Goal: Information Seeking & Learning: Learn about a topic

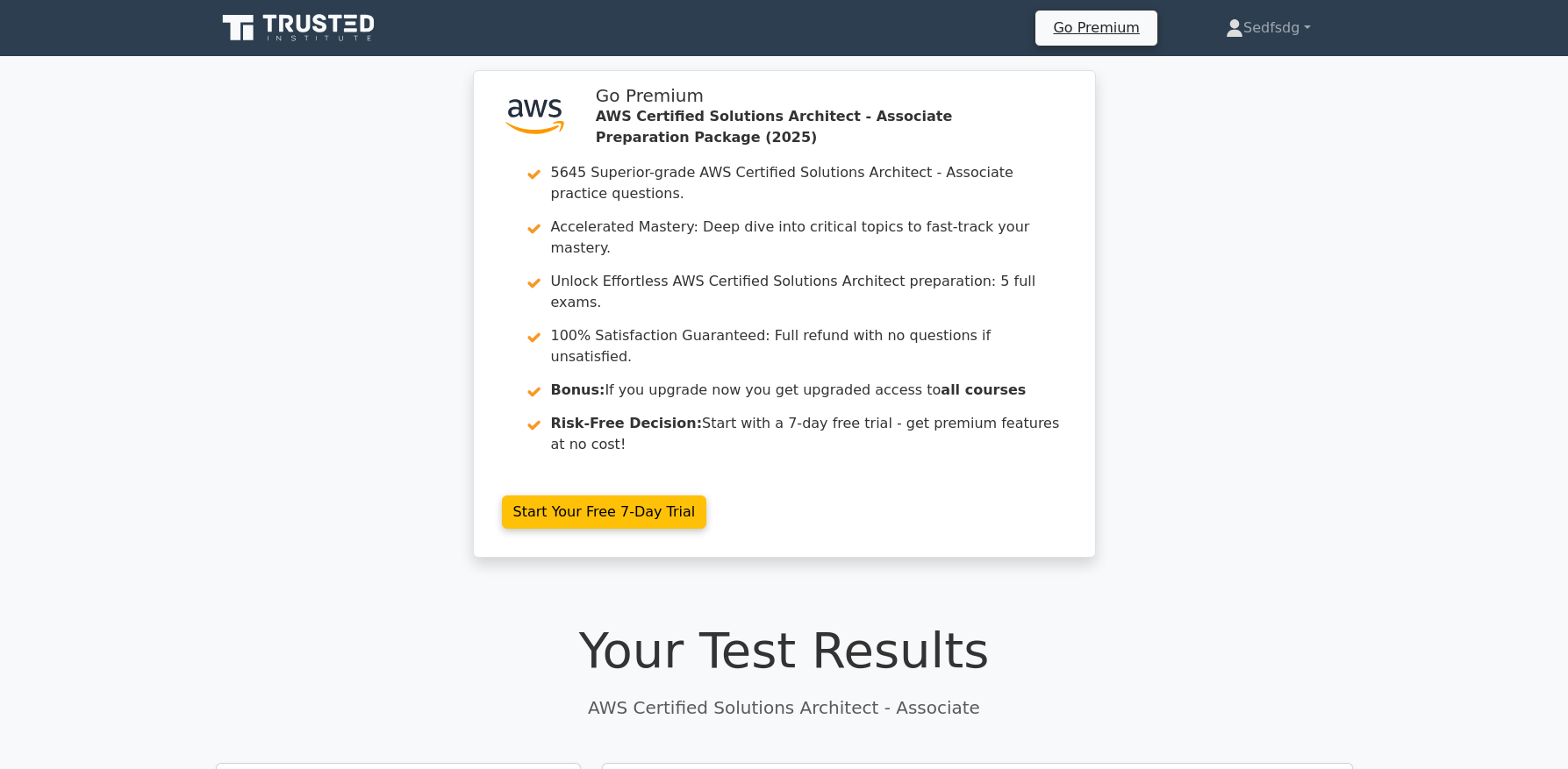
click at [337, 35] on icon at bounding box center [300, 28] width 169 height 34
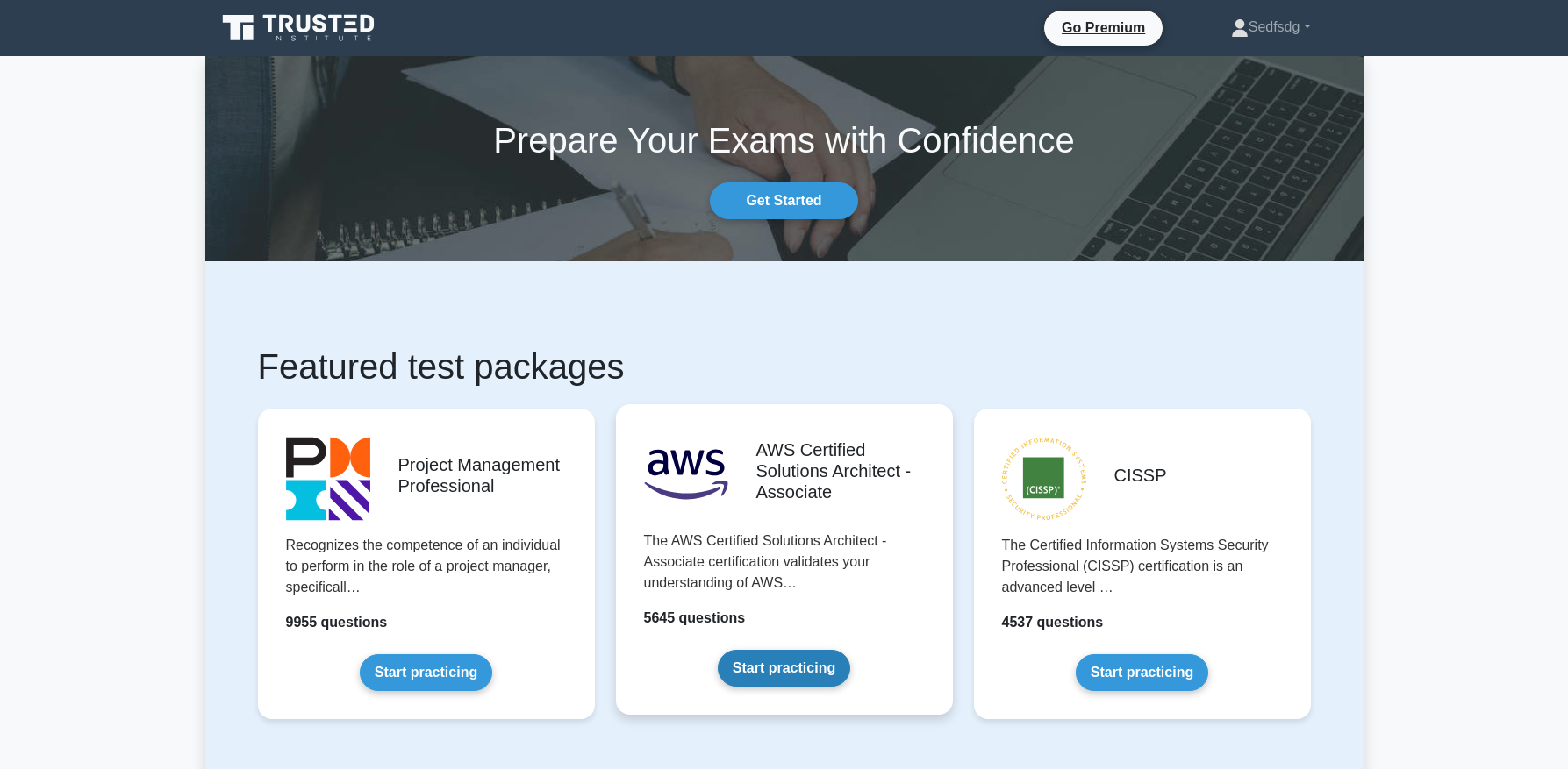
click at [769, 667] on link "Start practicing" at bounding box center [784, 668] width 132 height 37
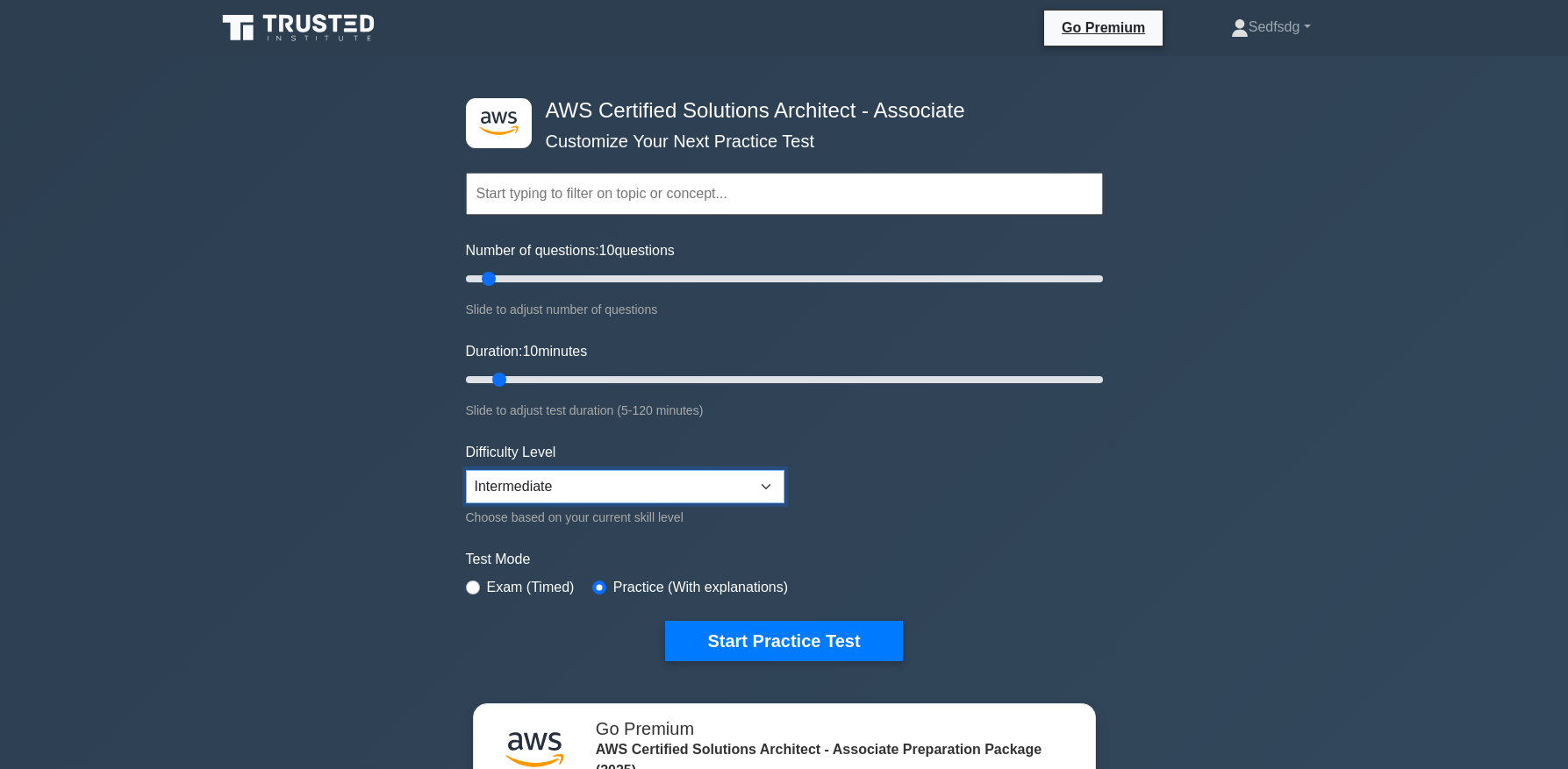
click at [715, 486] on select "Beginner Intermediate Expert" at bounding box center [624, 486] width 318 height 34
select select "expert"
click at [466, 470] on select "Beginner Intermediate Expert" at bounding box center [624, 486] width 318 height 34
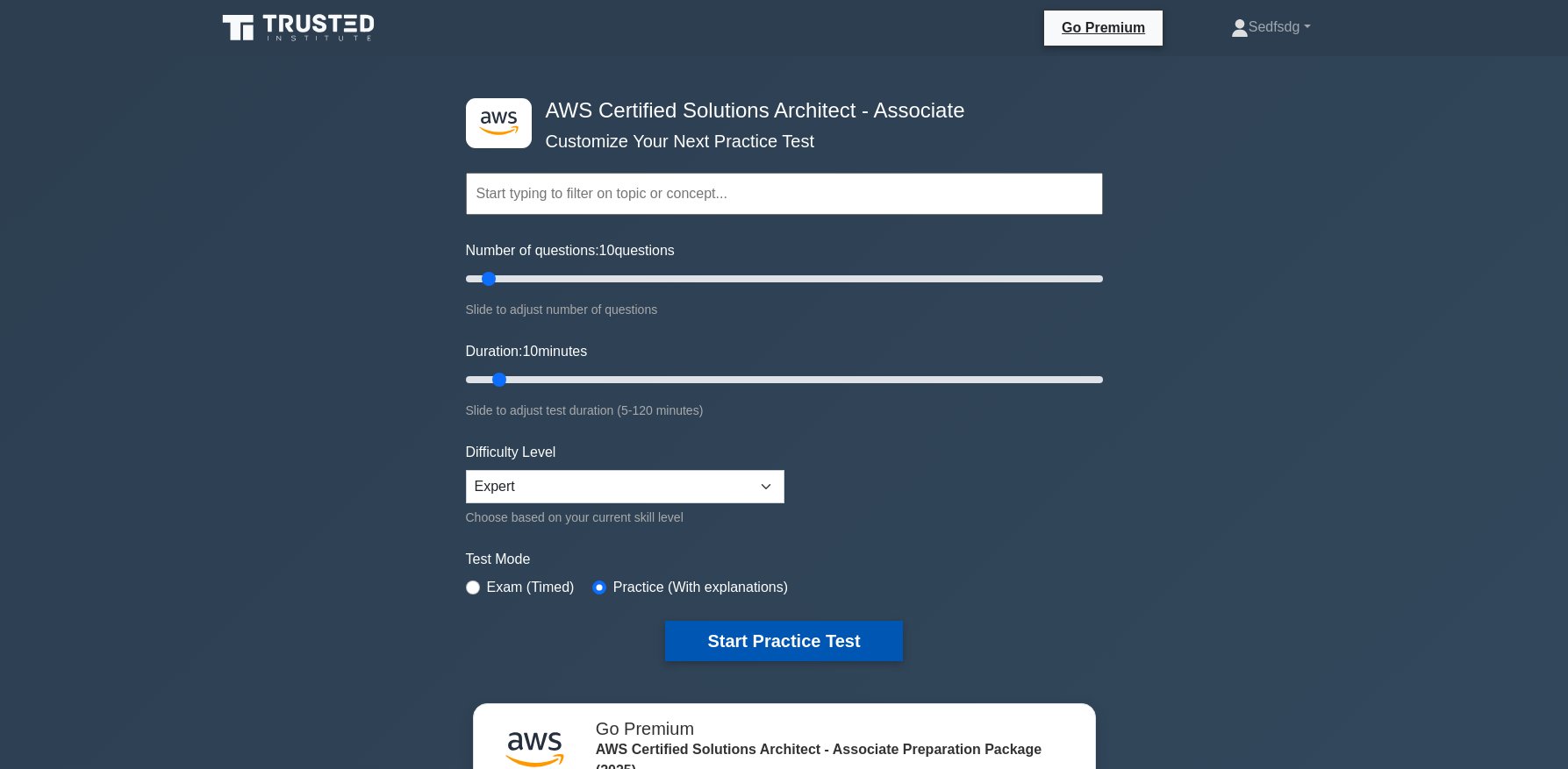
click at [744, 649] on button "Start Practice Test" at bounding box center [783, 641] width 237 height 41
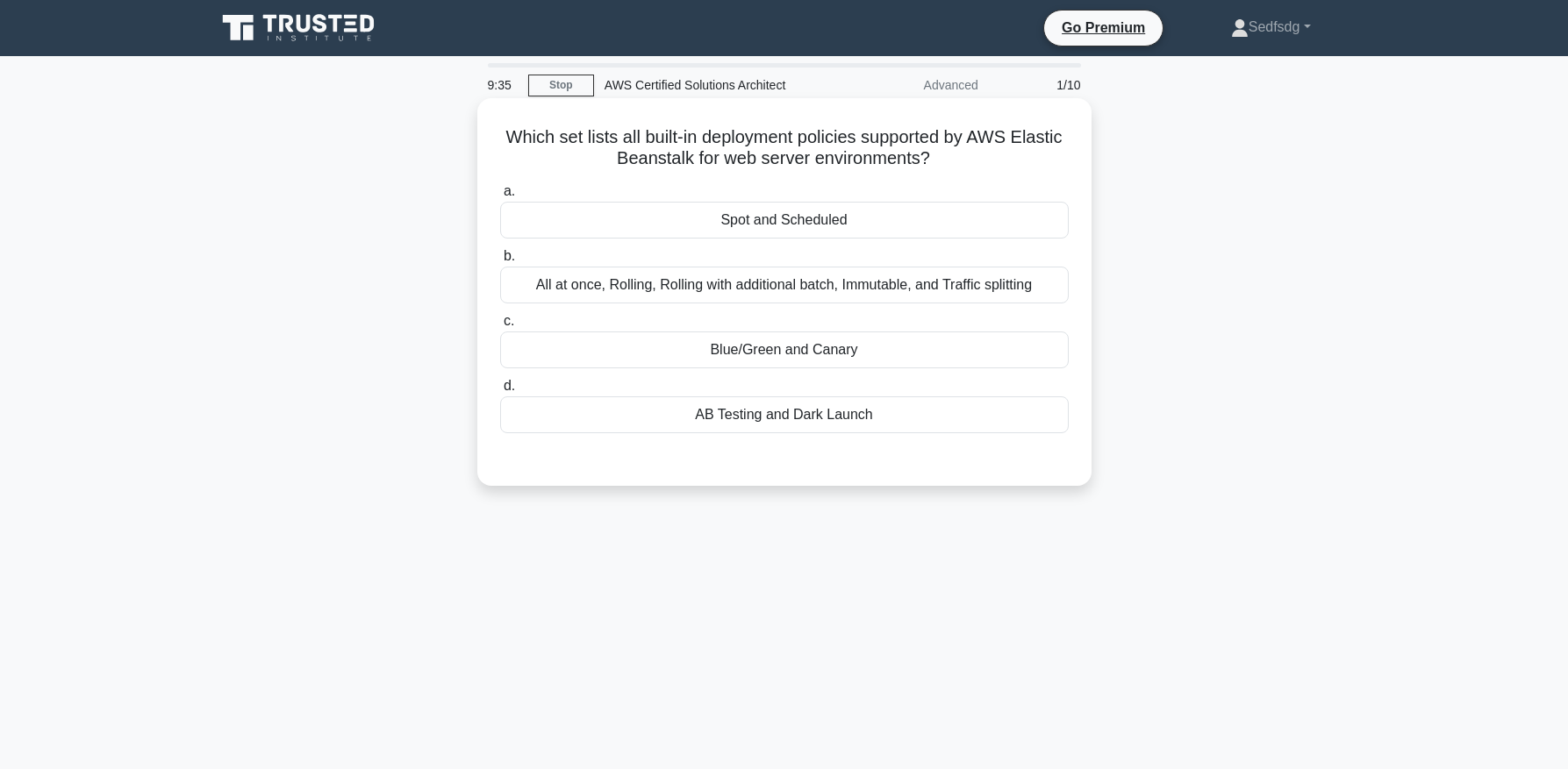
click at [853, 343] on div "Blue/Green and Canary" at bounding box center [784, 350] width 568 height 37
click at [500, 327] on input "c. Blue/Green and Canary" at bounding box center [500, 322] width 0 height 12
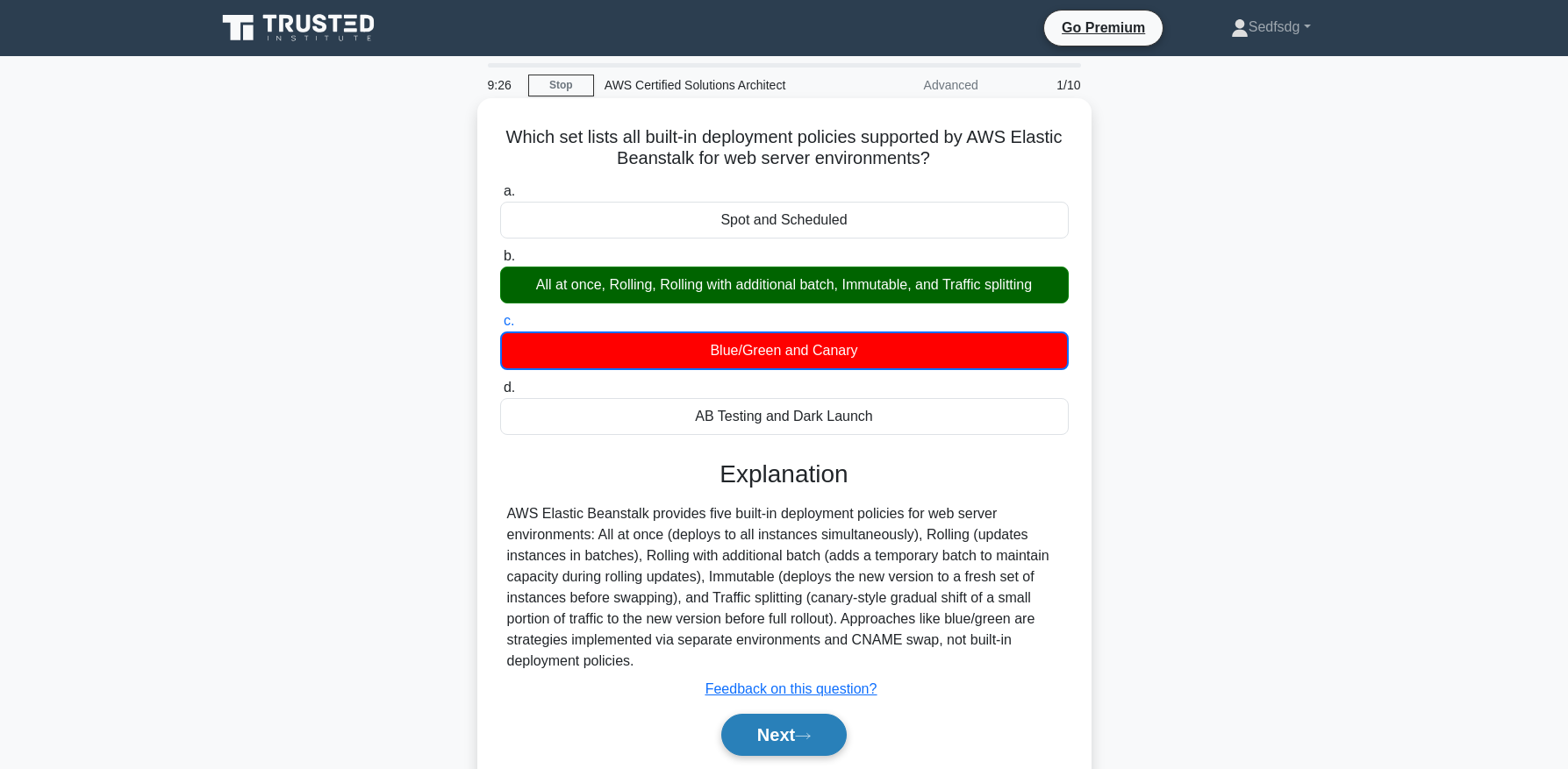
click at [807, 735] on icon at bounding box center [802, 736] width 15 height 10
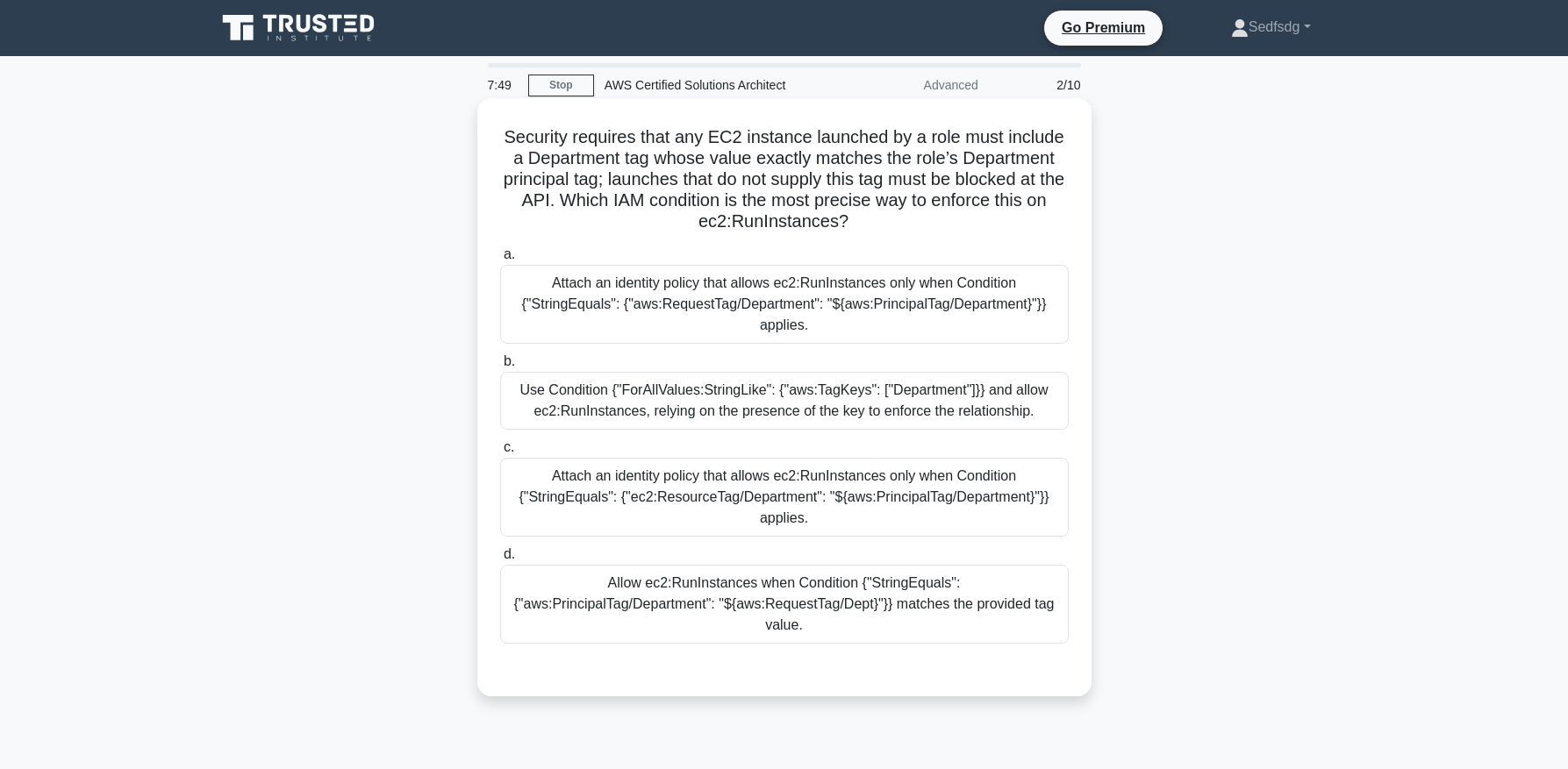
click at [978, 488] on div "Attach an identity policy that allows ec2:RunInstances only when Condition {"St…" at bounding box center [784, 496] width 568 height 79
click at [500, 454] on input "c. Attach an identity policy that allows ec2:RunInstances only when Condition {…" at bounding box center [500, 447] width 0 height 12
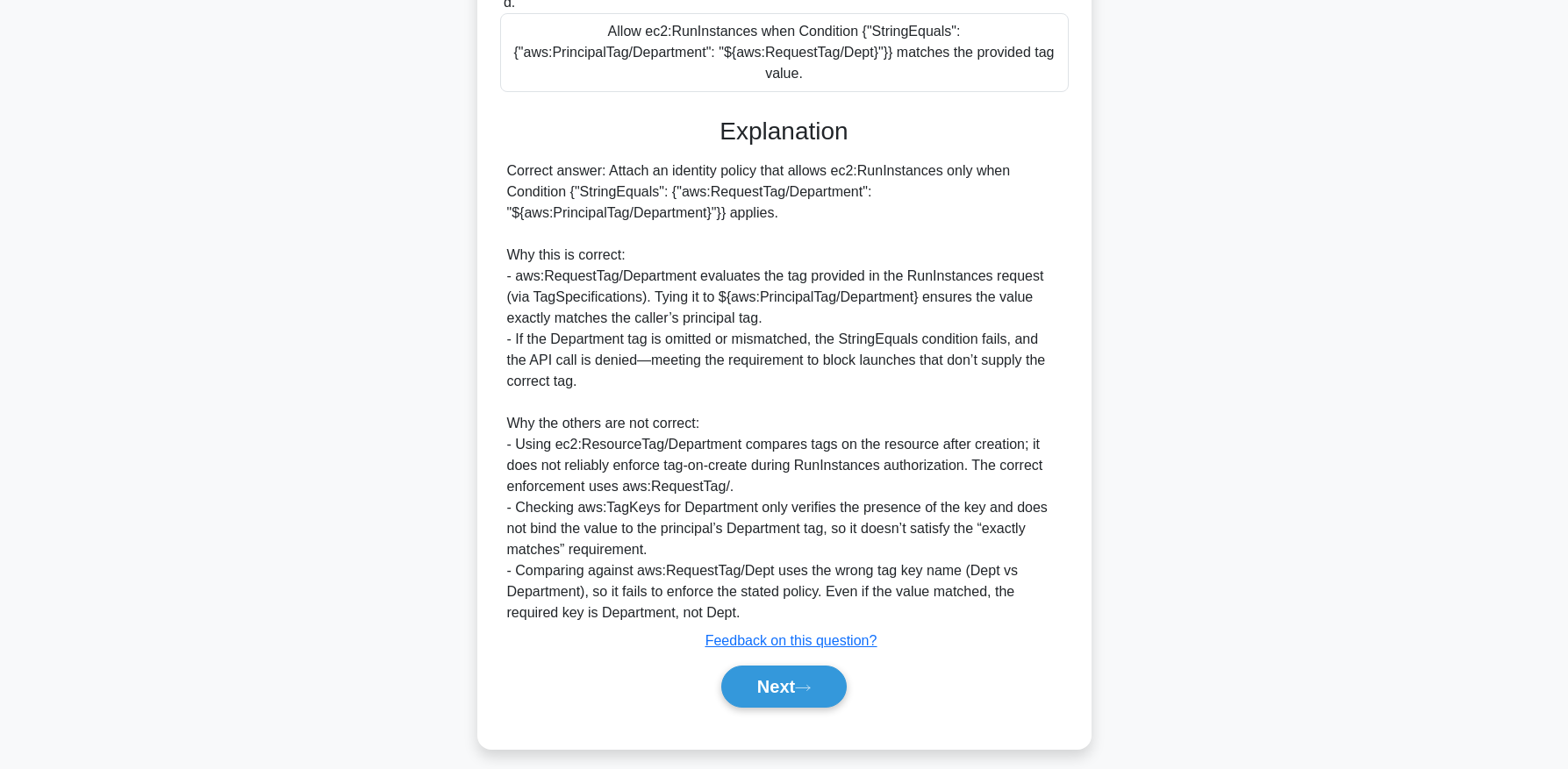
scroll to position [567, 0]
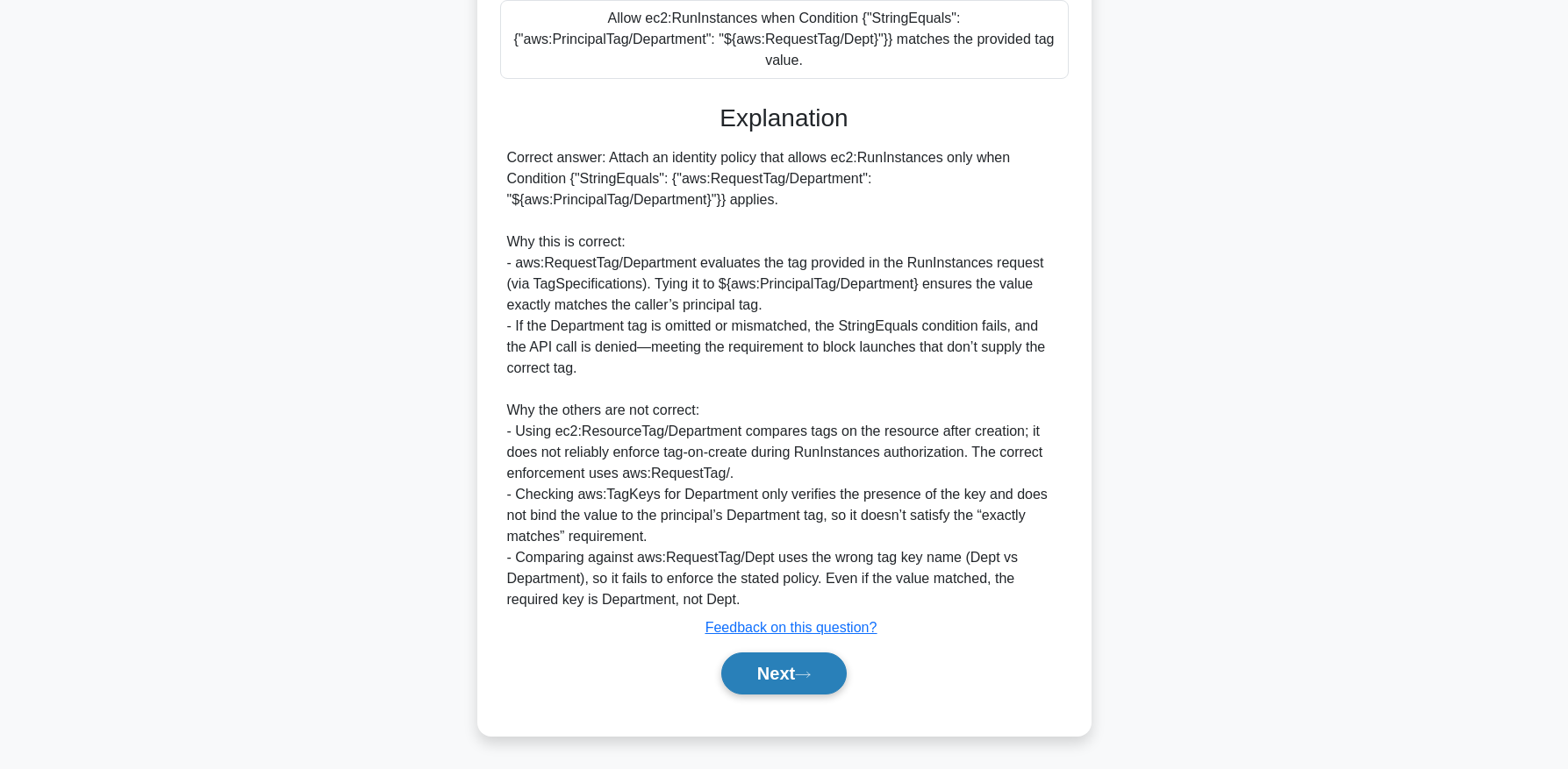
click at [765, 663] on button "Next" at bounding box center [784, 673] width 125 height 42
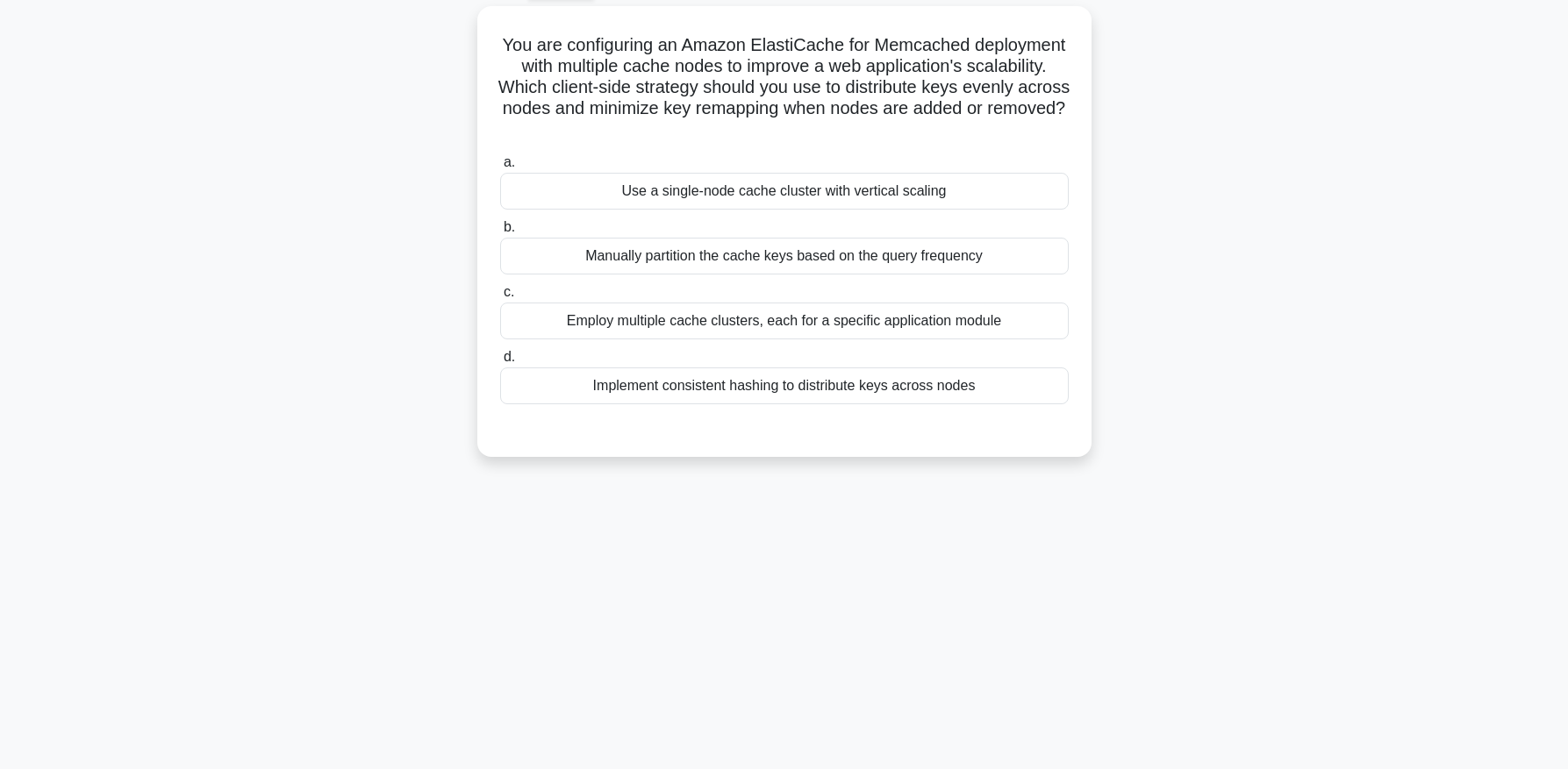
scroll to position [96, 0]
click at [695, 386] on div "Implement consistent hashing to distribute keys across nodes" at bounding box center [784, 382] width 568 height 37
click at [500, 360] on input "d. Implement consistent hashing to distribute keys across nodes" at bounding box center [500, 353] width 0 height 12
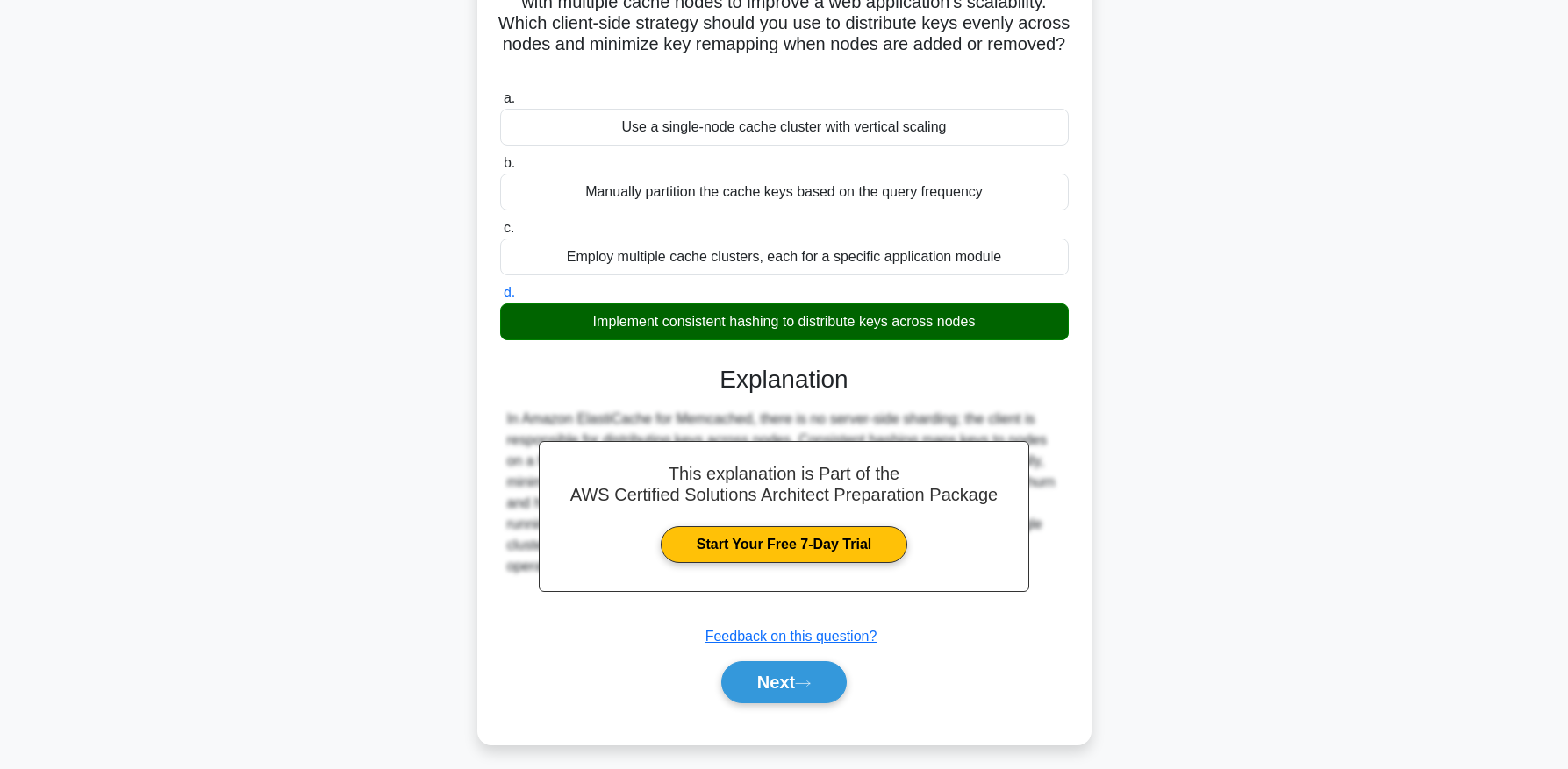
scroll to position [178, 0]
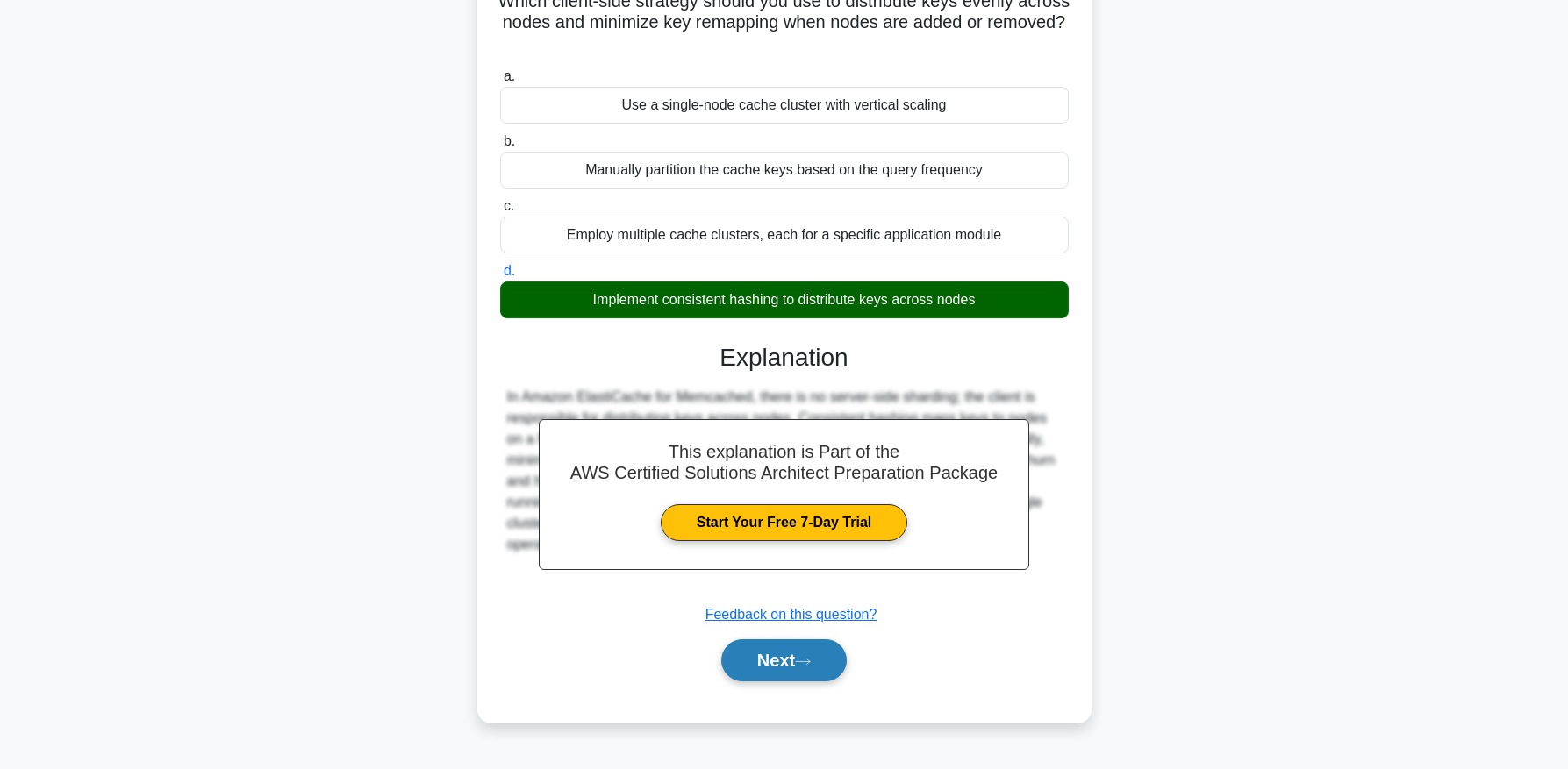
click at [759, 656] on button "Next" at bounding box center [784, 660] width 125 height 42
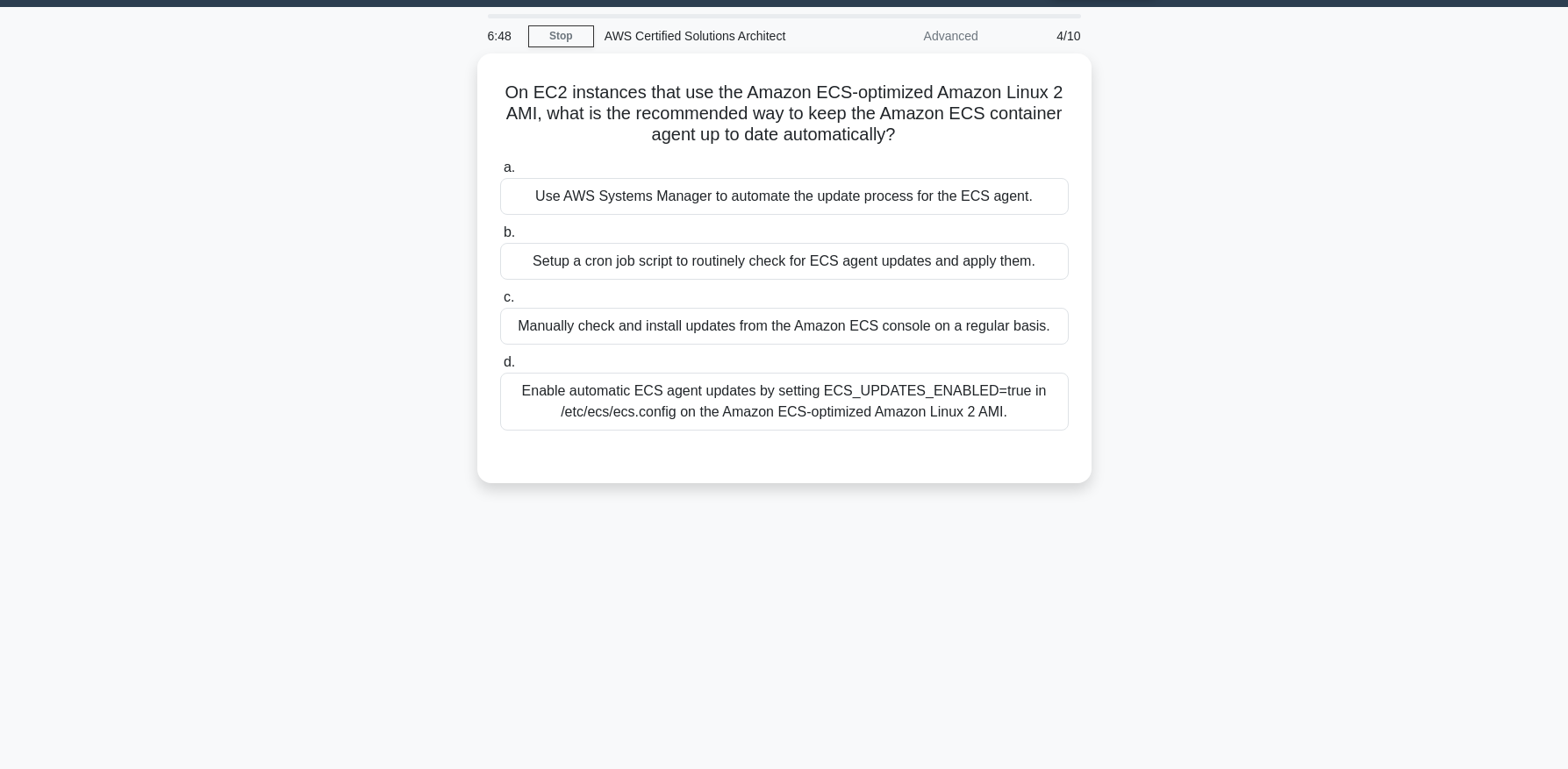
scroll to position [42, 0]
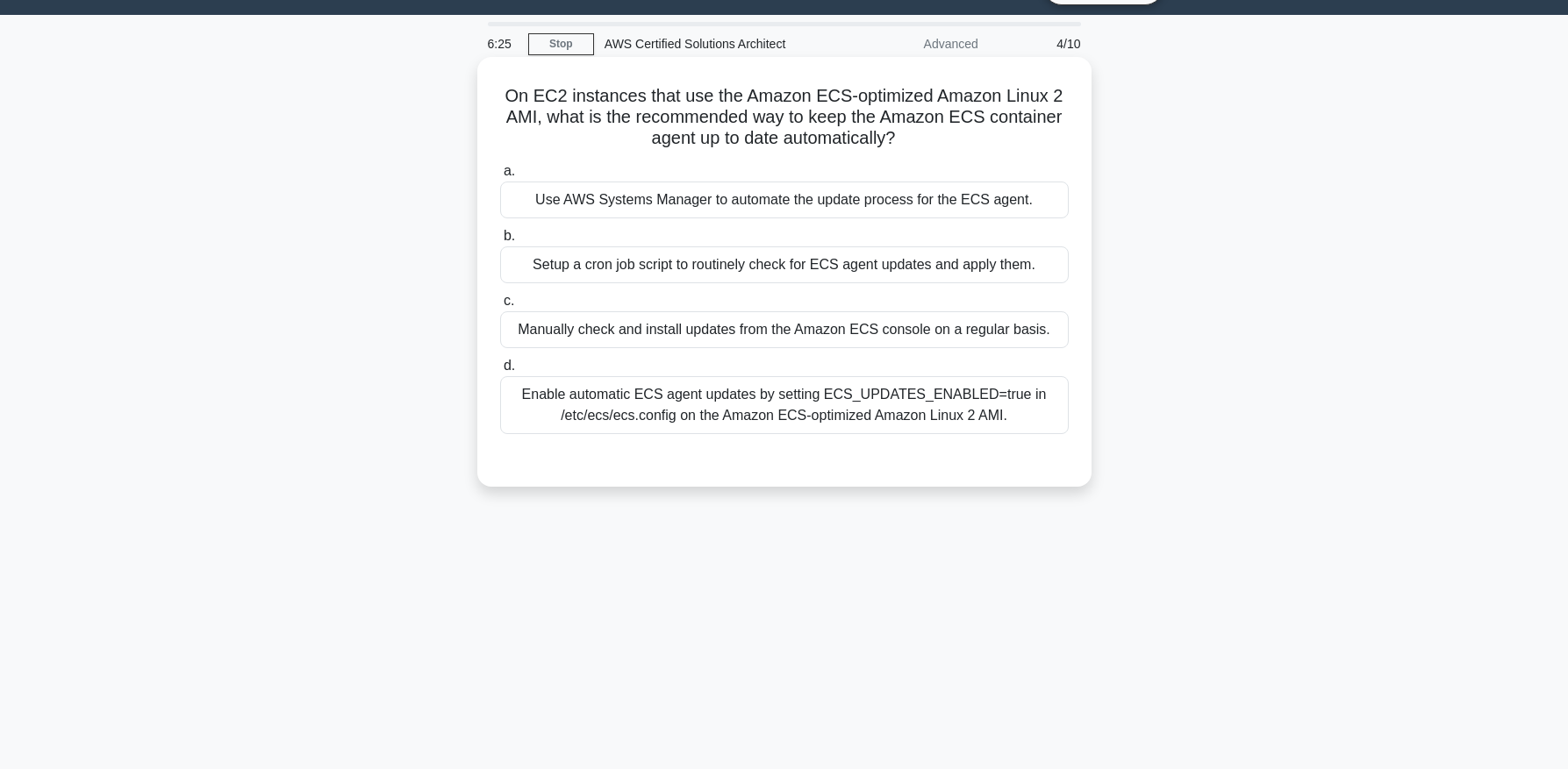
click at [741, 409] on div "Enable automatic ECS agent updates by setting ECS_UPDATES_ENABLED=true in /etc/…" at bounding box center [784, 405] width 568 height 58
click at [500, 372] on input "d. Enable automatic ECS agent updates by setting ECS_UPDATES_ENABLED=true in /e…" at bounding box center [500, 366] width 0 height 12
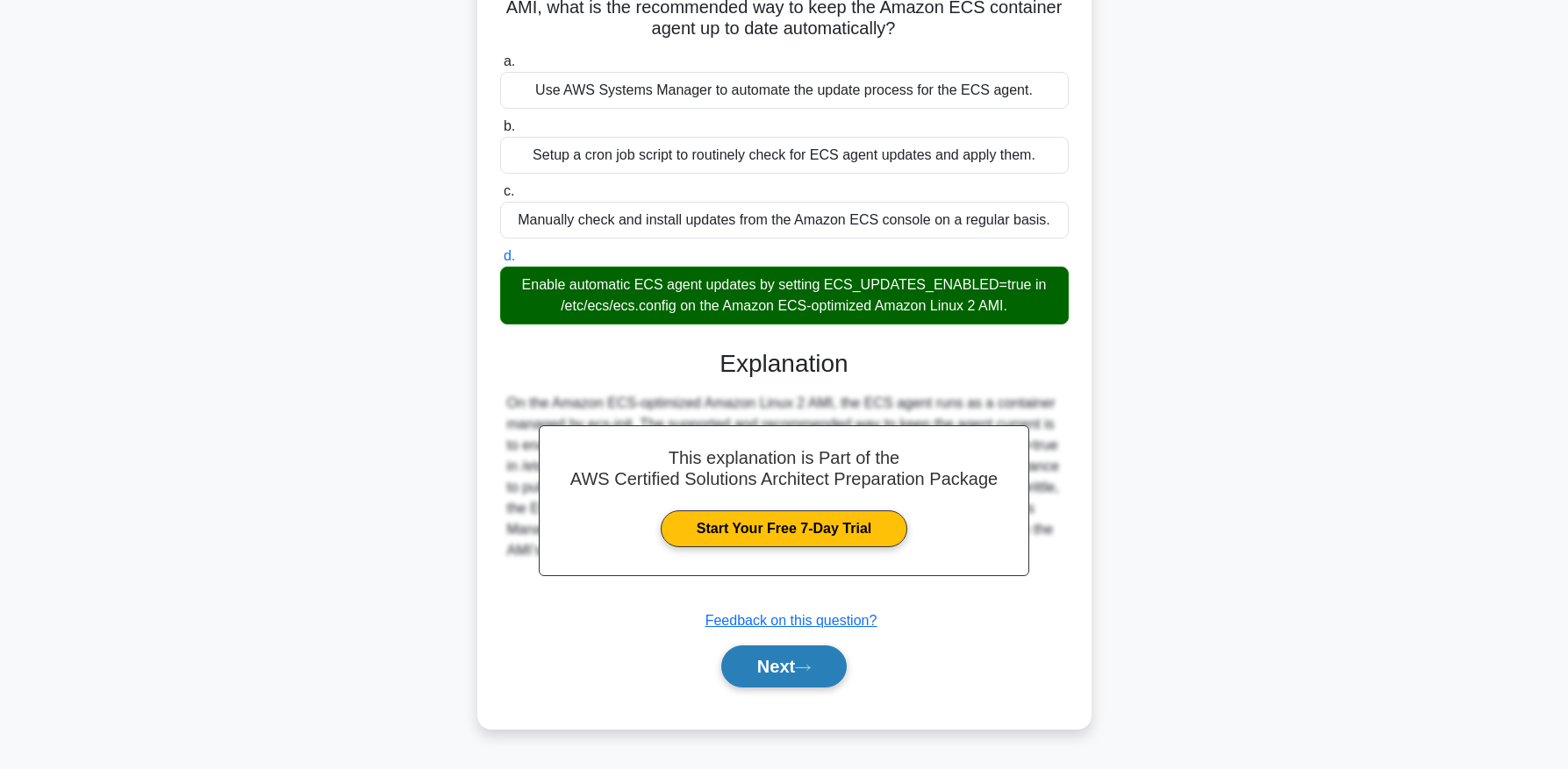
scroll to position [157, 0]
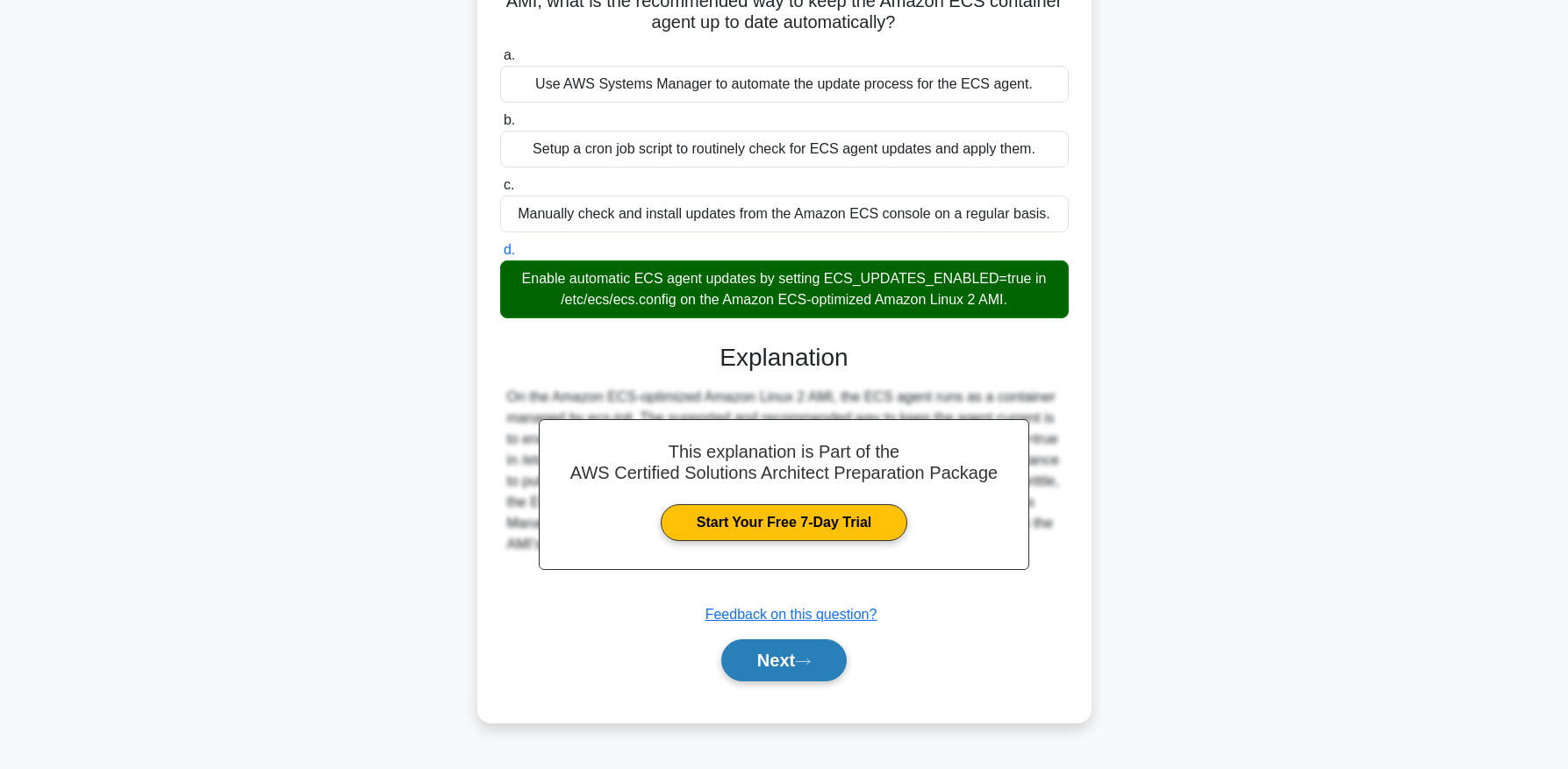
click at [796, 663] on button "Next" at bounding box center [784, 660] width 125 height 42
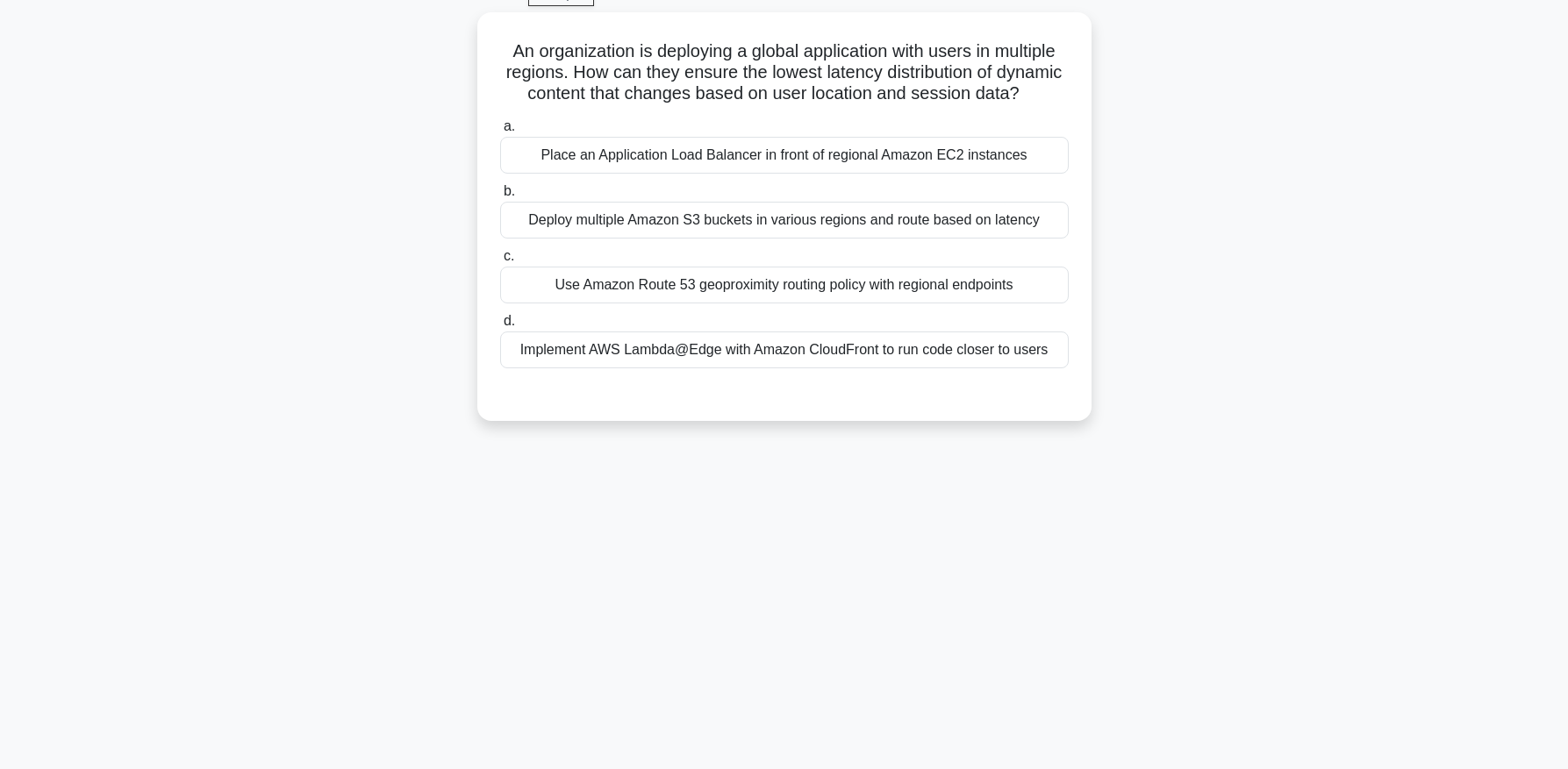
scroll to position [89, 0]
click at [828, 341] on div "Implement AWS Lambda@Edge with Amazon CloudFront to run code closer to users" at bounding box center [784, 347] width 568 height 37
click at [500, 324] on input "d. Implement AWS Lambda@Edge with Amazon CloudFront to run code closer to users" at bounding box center [500, 319] width 0 height 12
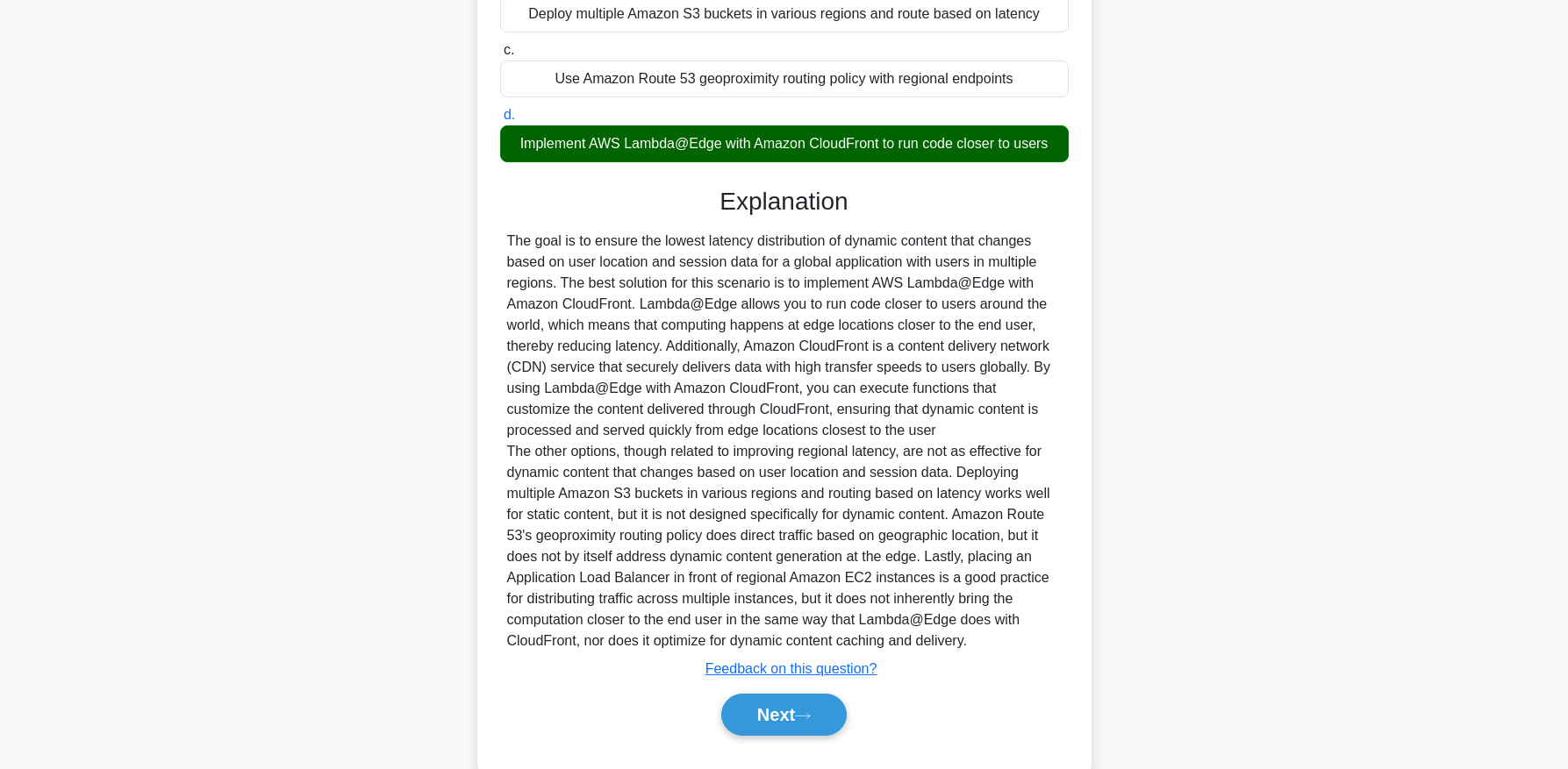
scroll to position [306, 0]
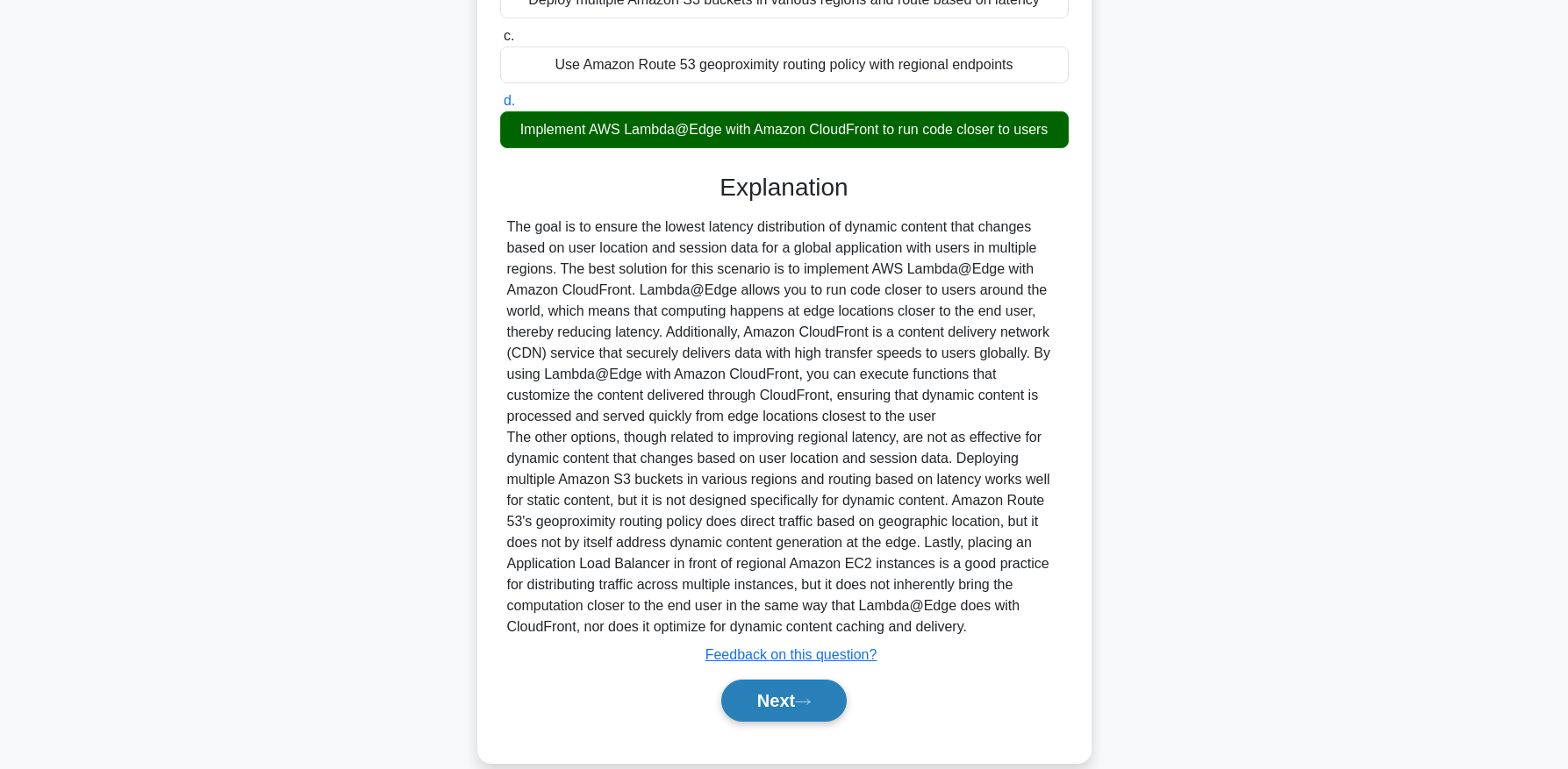
click at [831, 691] on button "Next" at bounding box center [784, 700] width 125 height 42
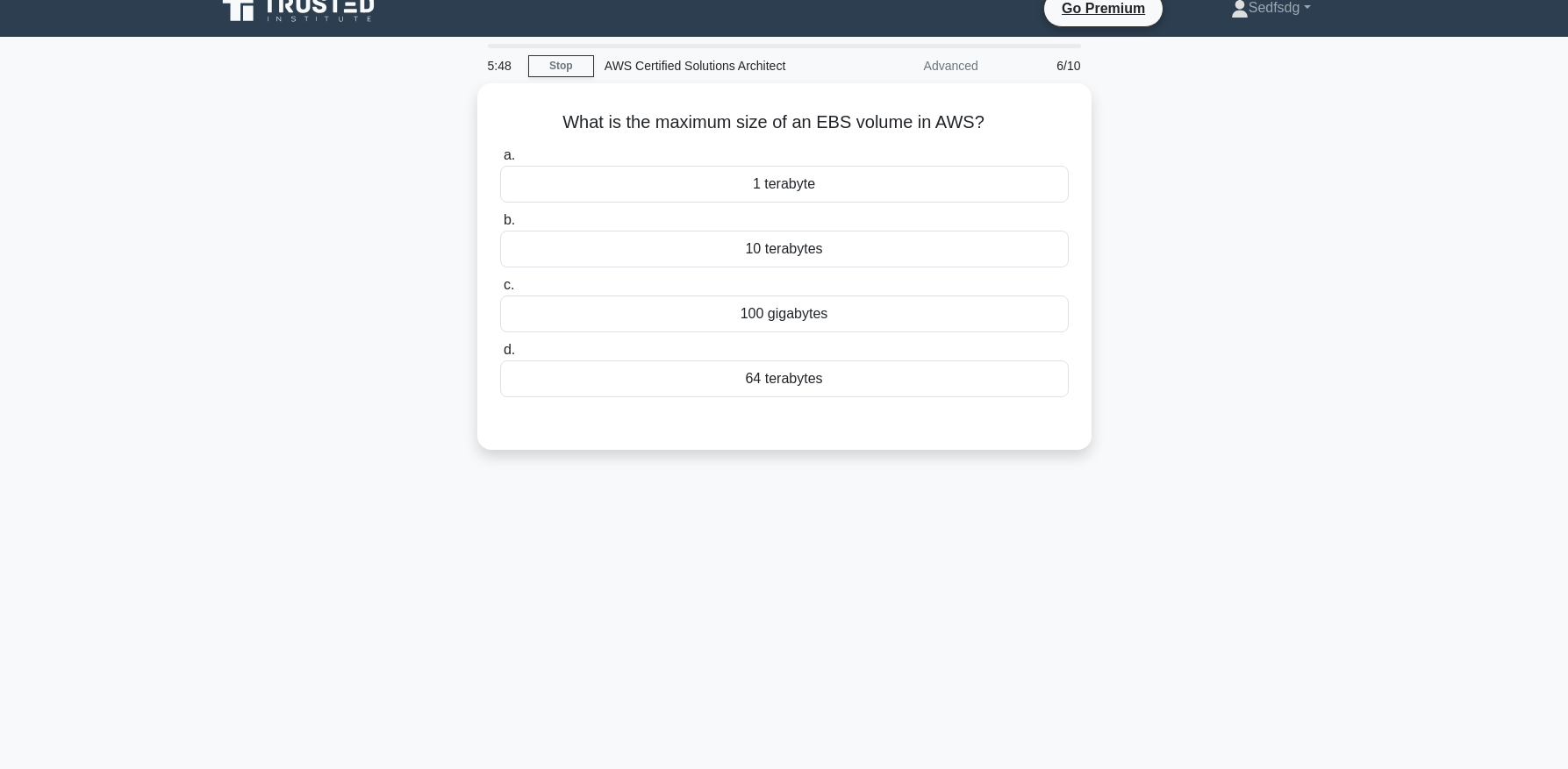
scroll to position [14, 0]
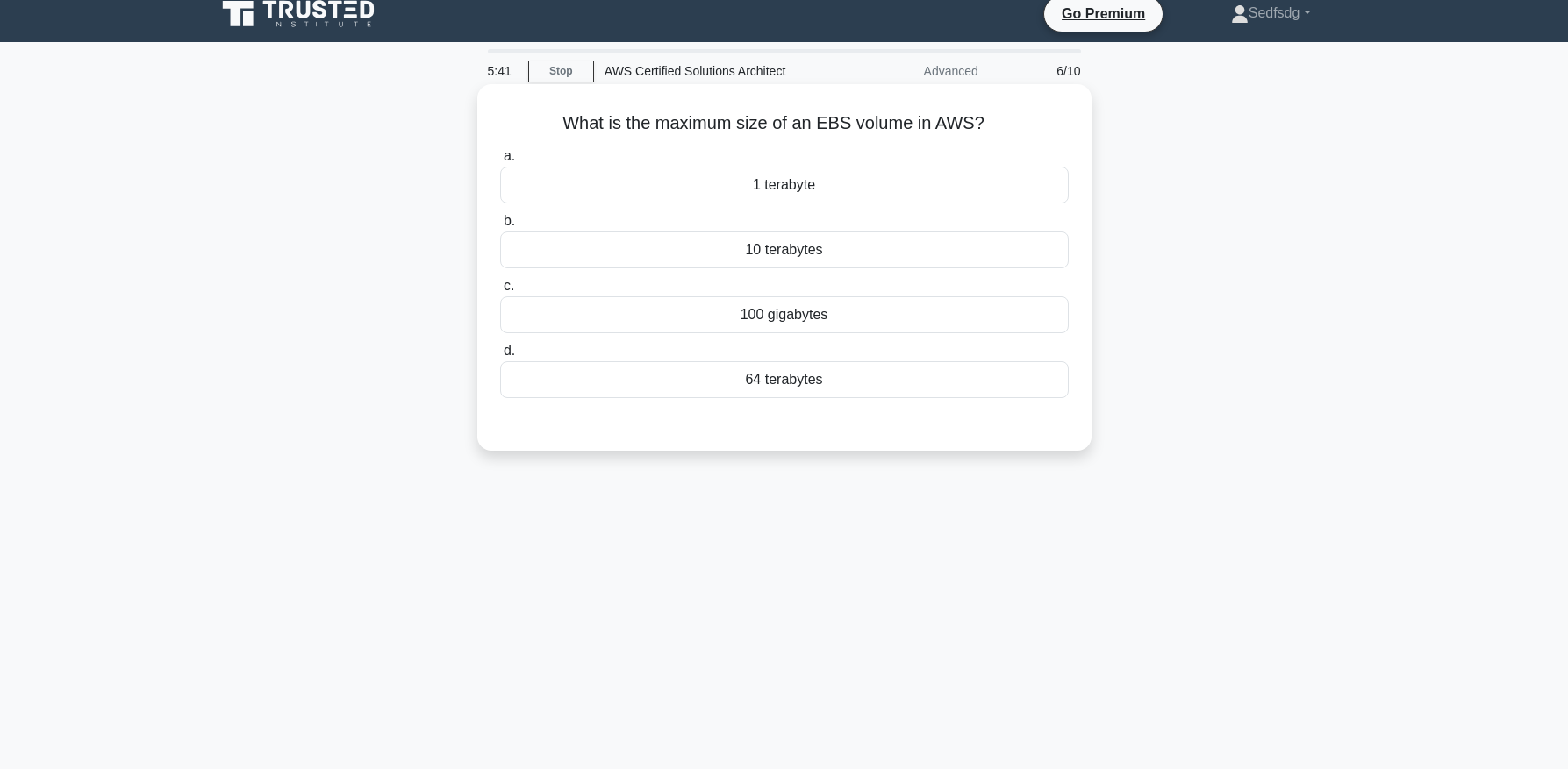
click at [881, 250] on div "10 terabytes" at bounding box center [784, 250] width 568 height 37
click at [500, 227] on input "b. 10 terabytes" at bounding box center [500, 221] width 0 height 12
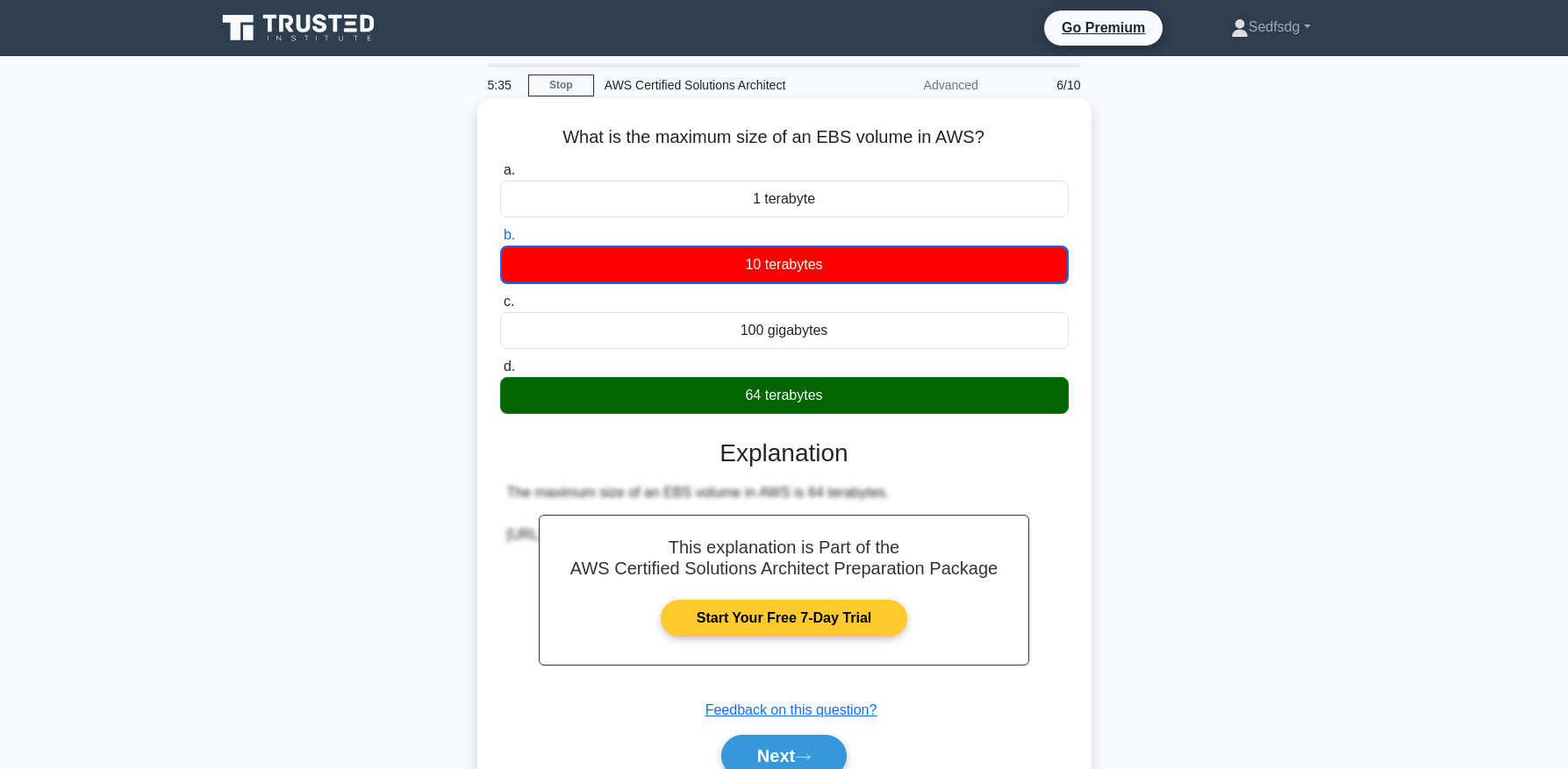
scroll to position [28, 0]
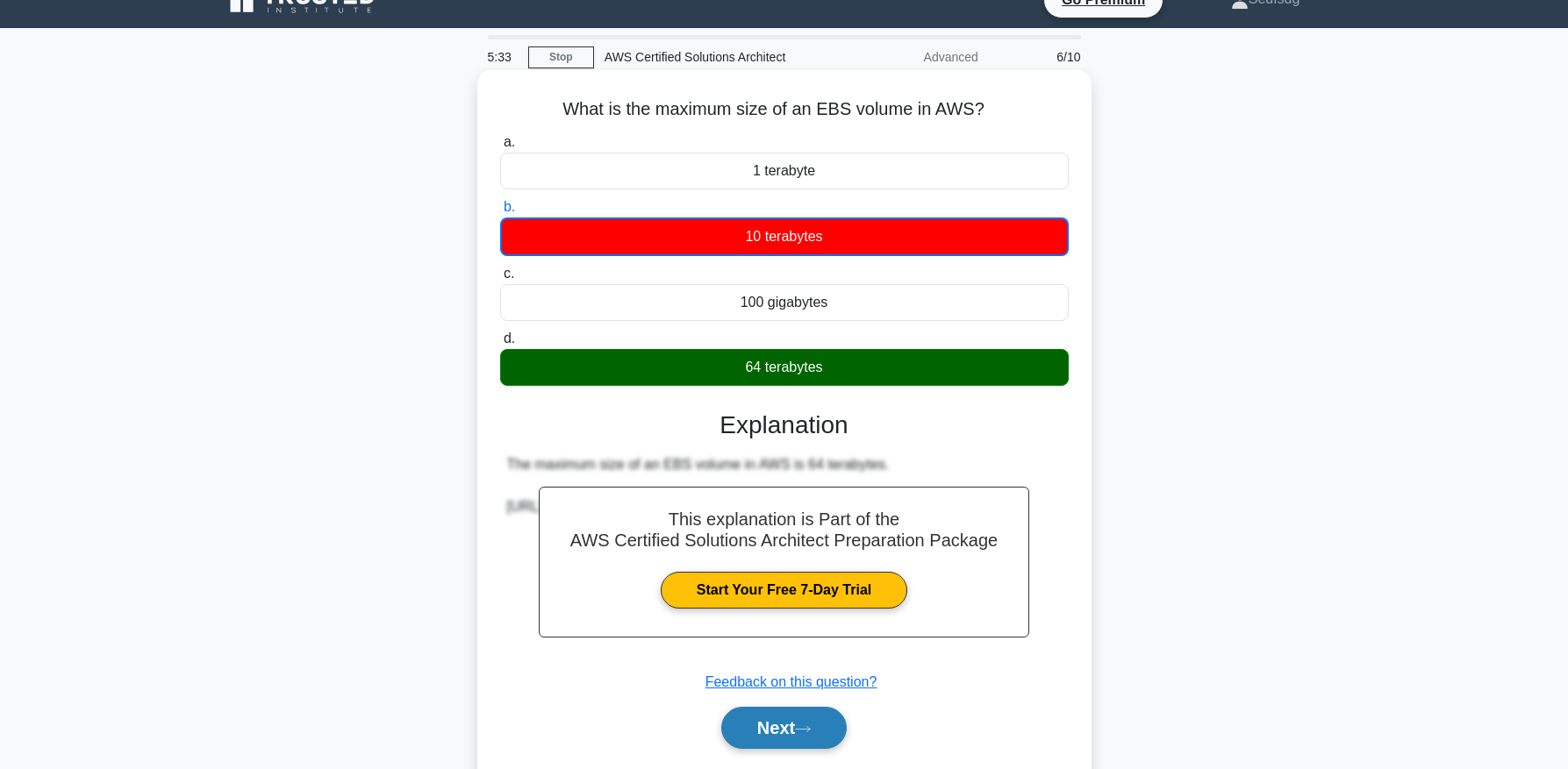
click at [821, 716] on button "Next" at bounding box center [784, 727] width 125 height 42
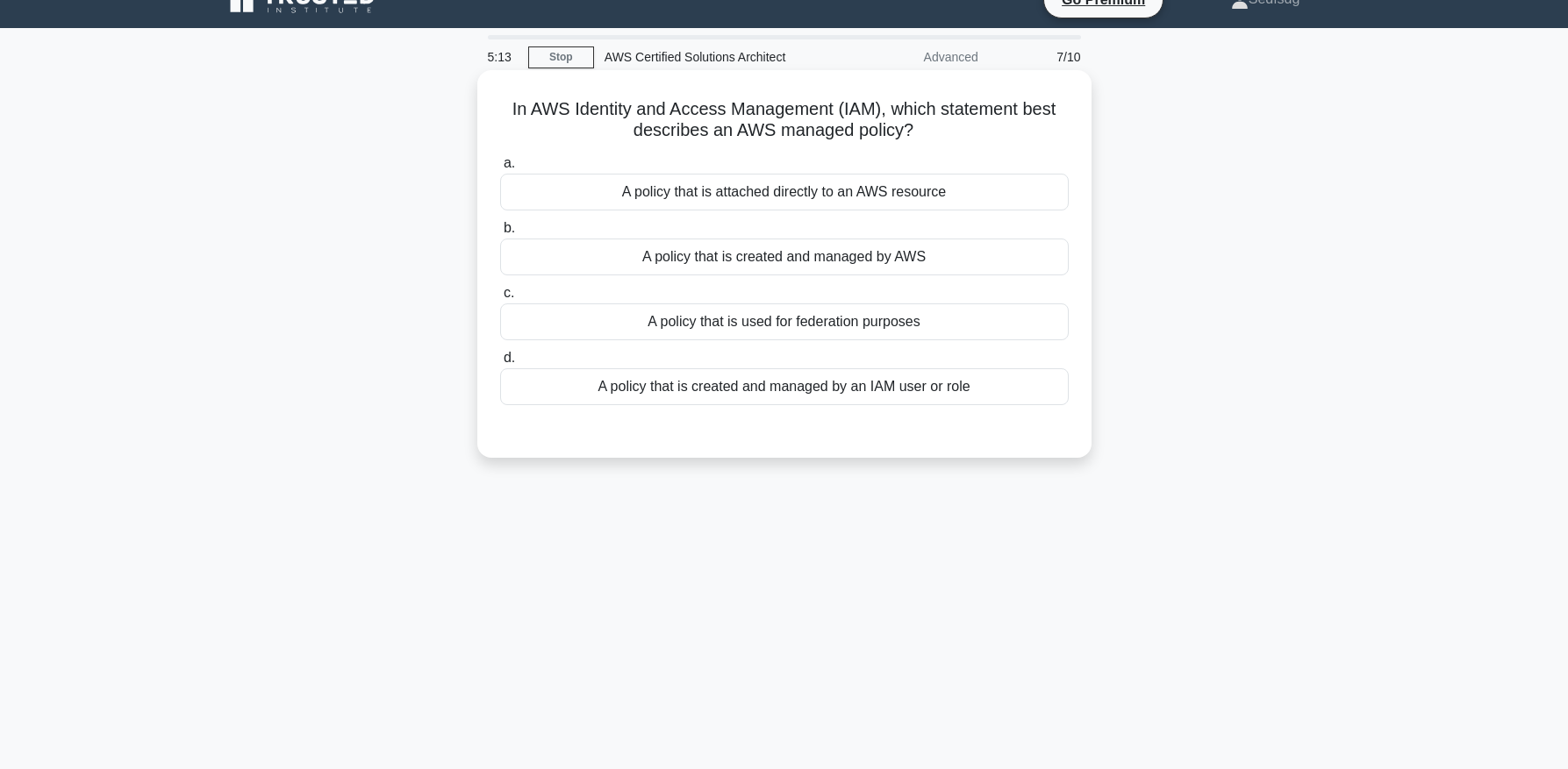
click at [924, 390] on div "A policy that is created and managed by an IAM user or role" at bounding box center [784, 387] width 568 height 37
click at [500, 364] on input "d. A policy that is created and managed by an IAM user or role" at bounding box center [500, 358] width 0 height 12
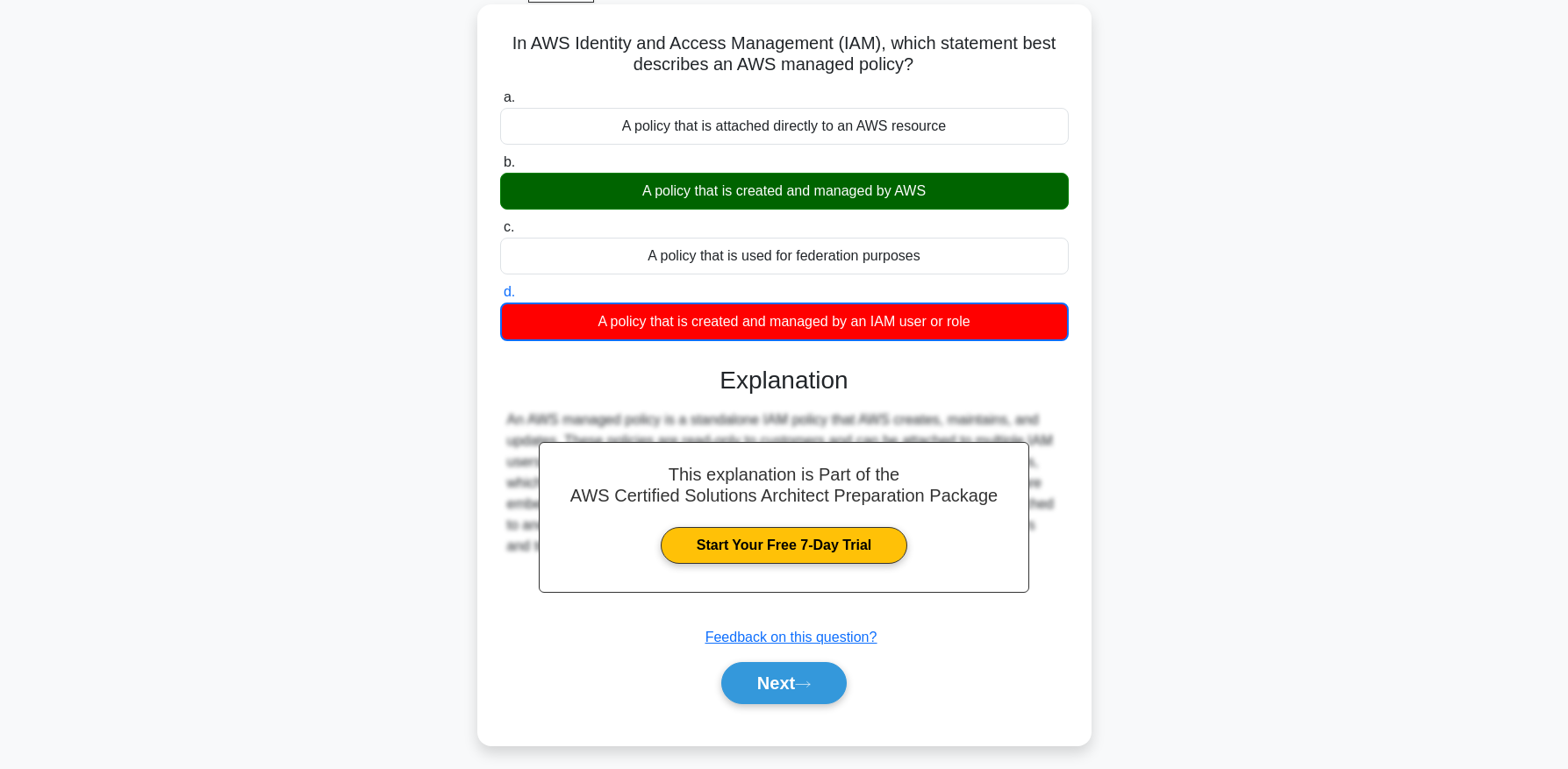
scroll to position [178, 0]
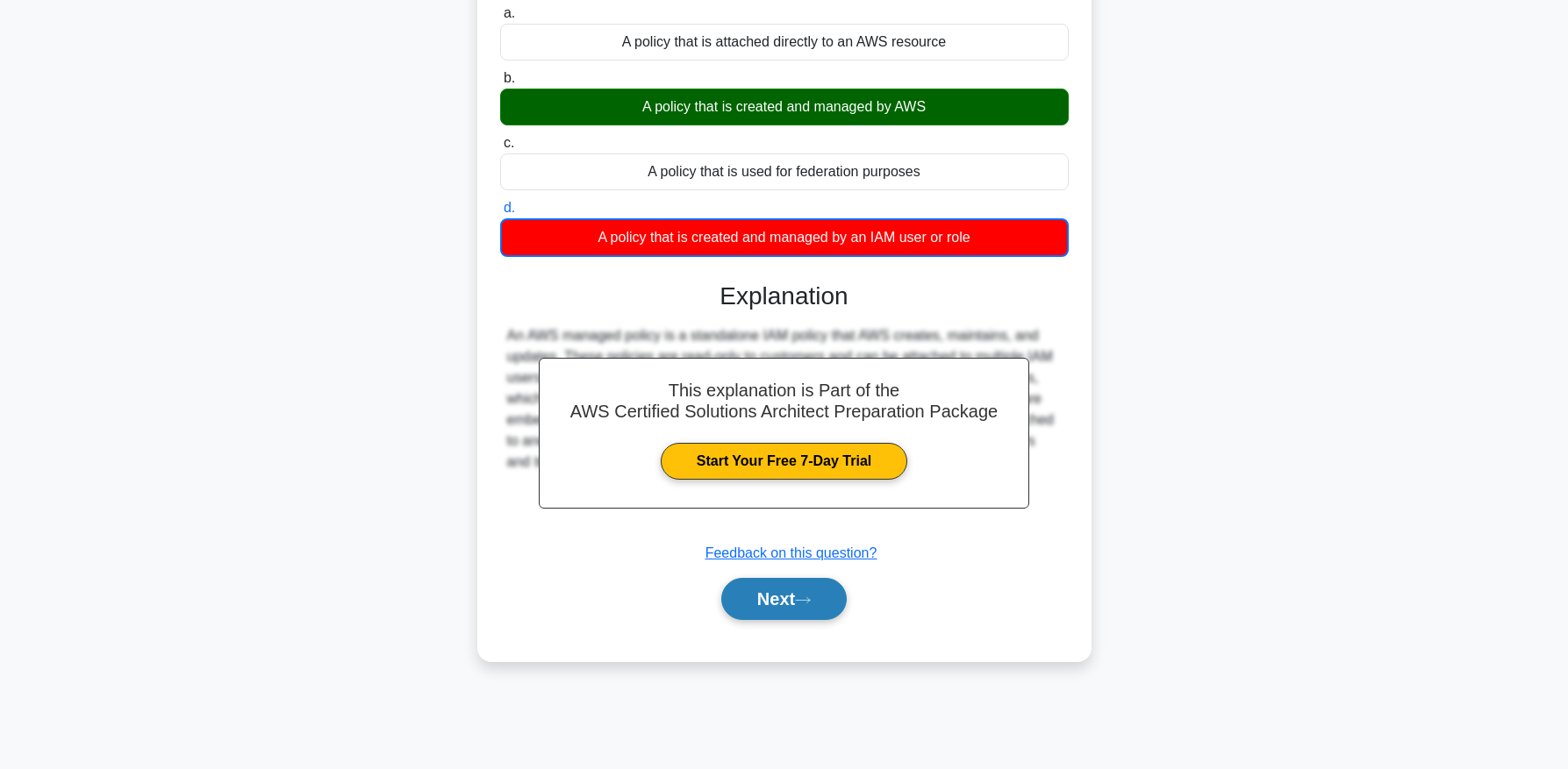
click at [794, 586] on button "Next" at bounding box center [784, 599] width 125 height 42
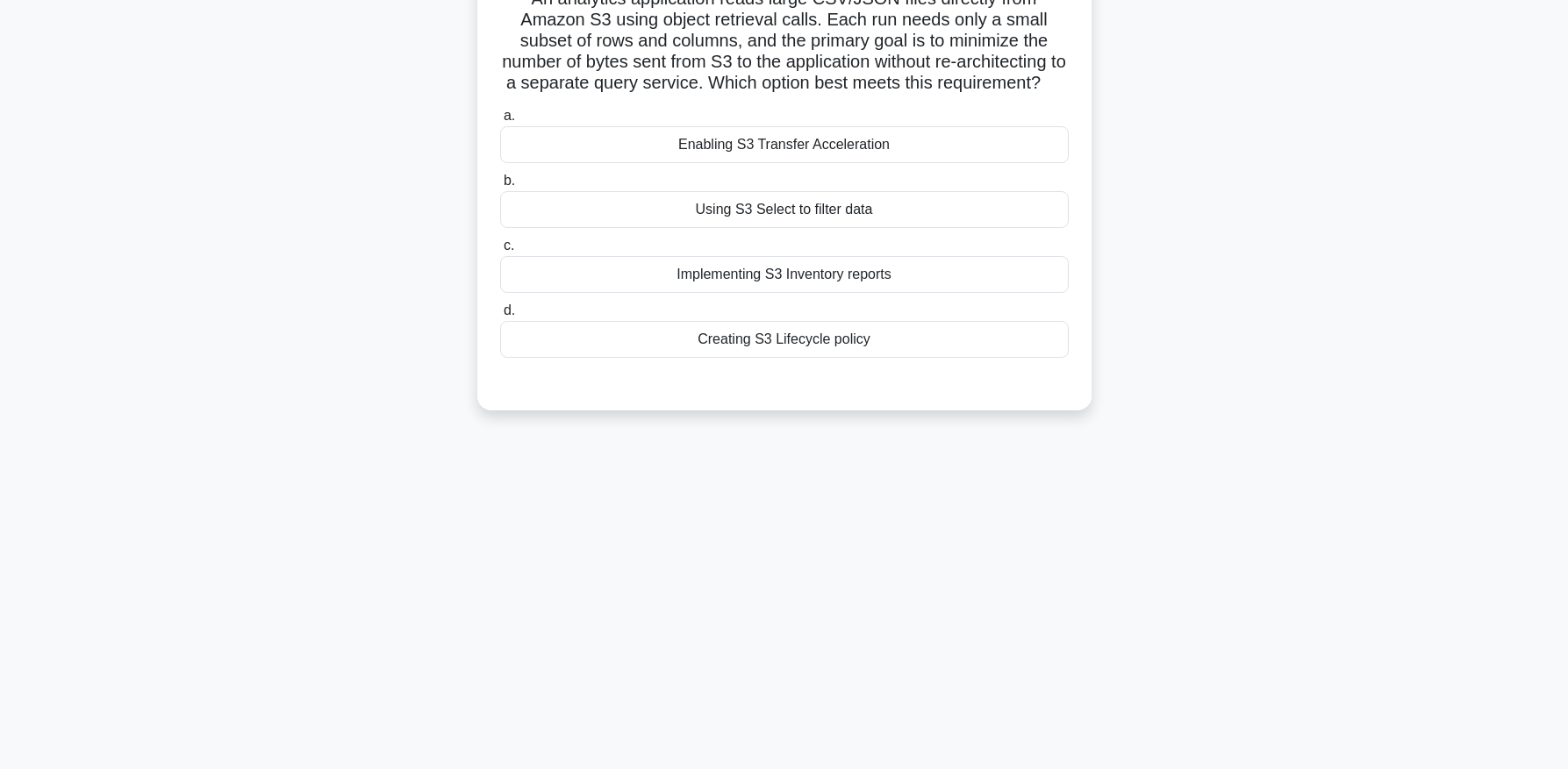
scroll to position [124, 0]
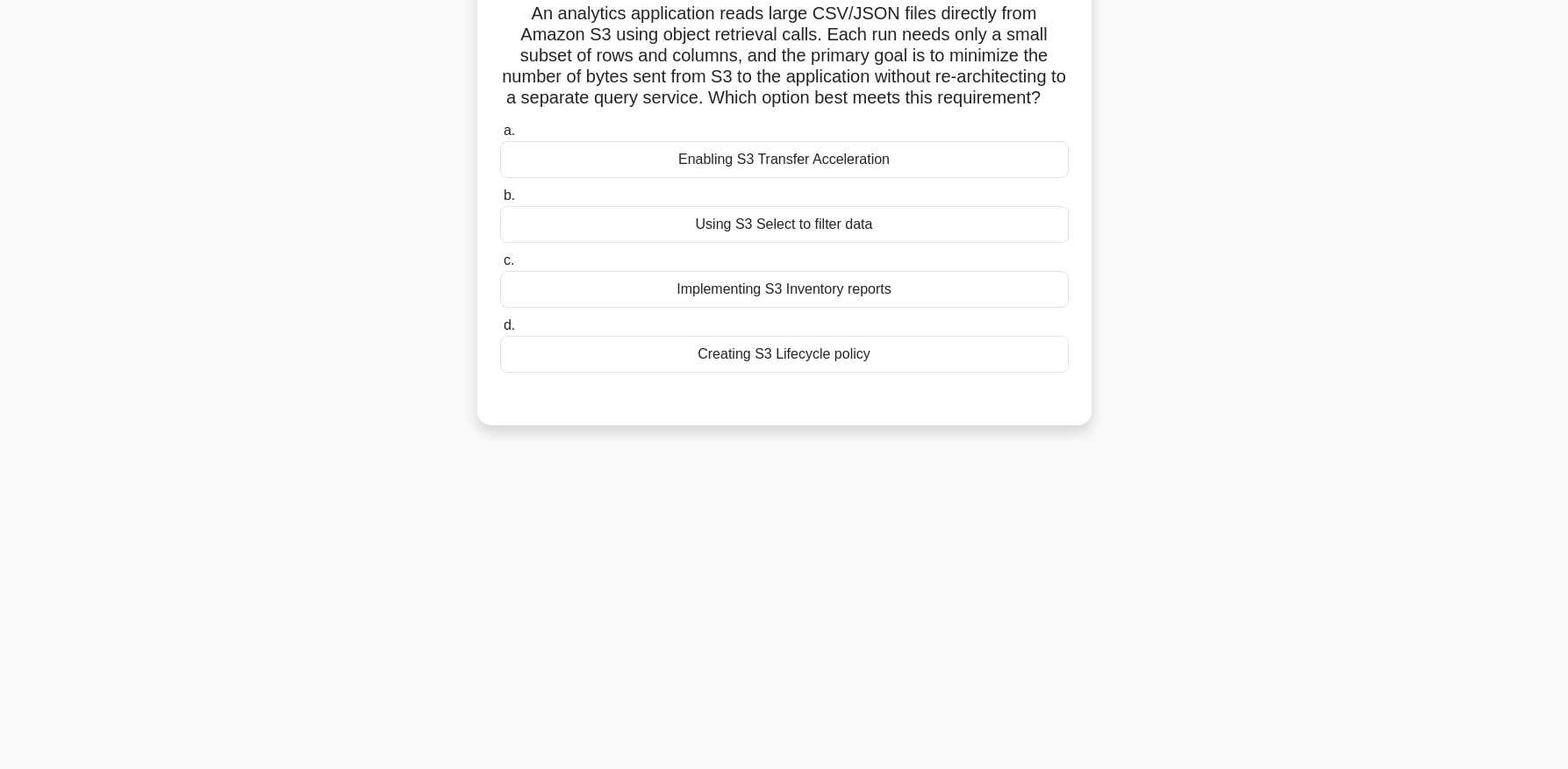
click at [983, 228] on div "Using S3 Select to filter data" at bounding box center [784, 225] width 568 height 37
click at [500, 202] on input "b. Using S3 Select to filter data" at bounding box center [500, 196] width 0 height 12
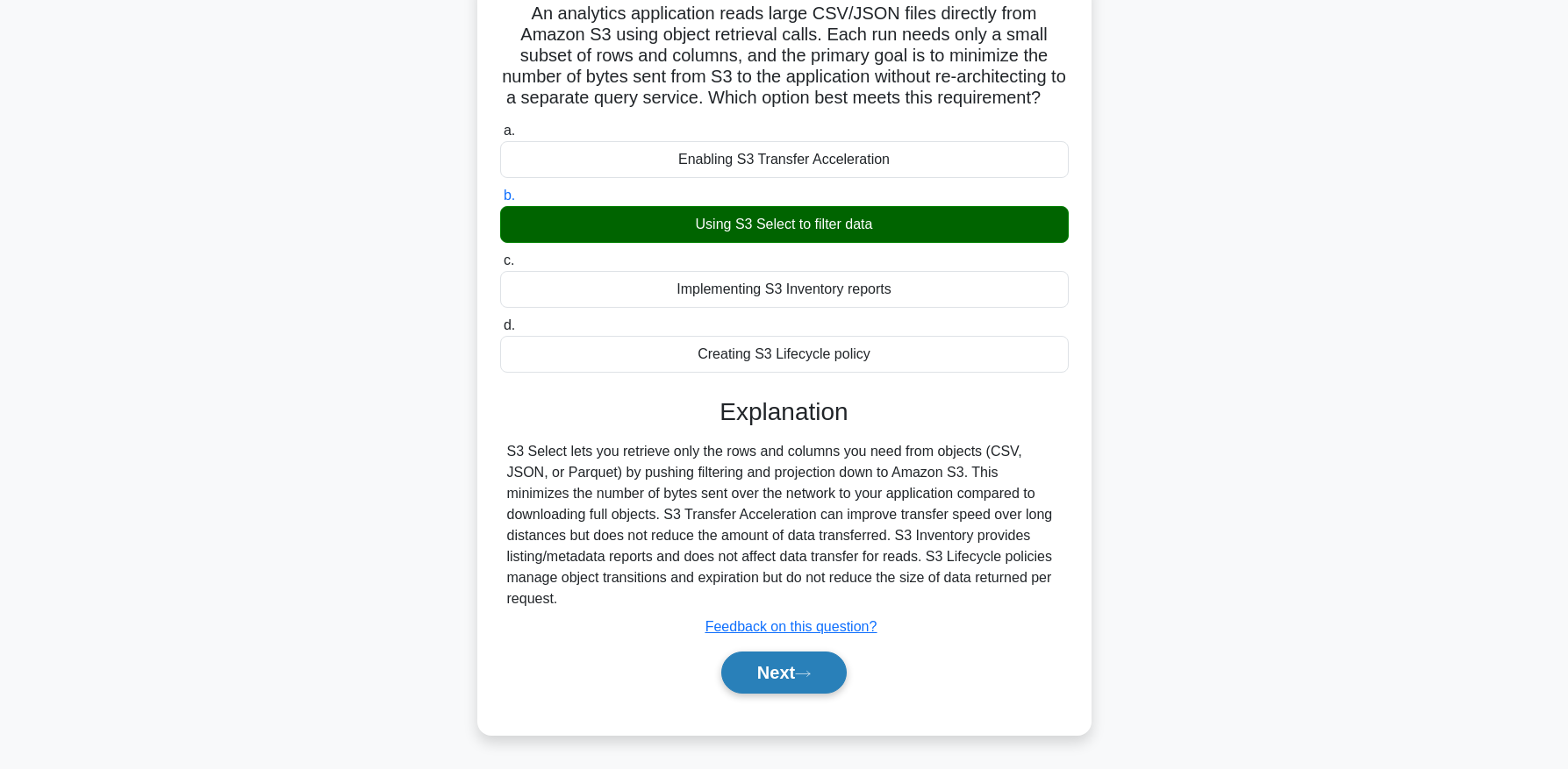
click at [809, 651] on button "Next" at bounding box center [784, 672] width 125 height 42
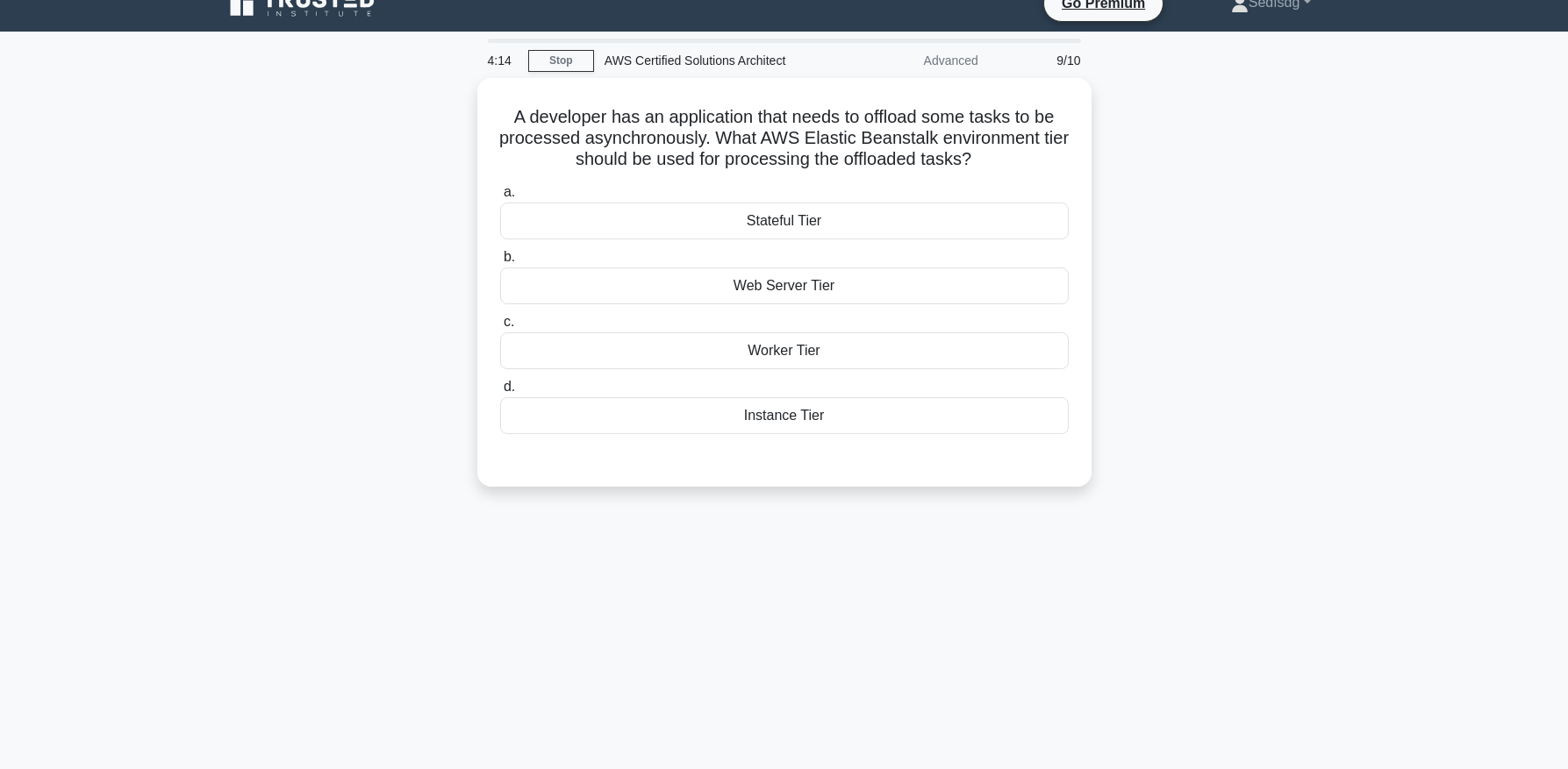
scroll to position [20, 0]
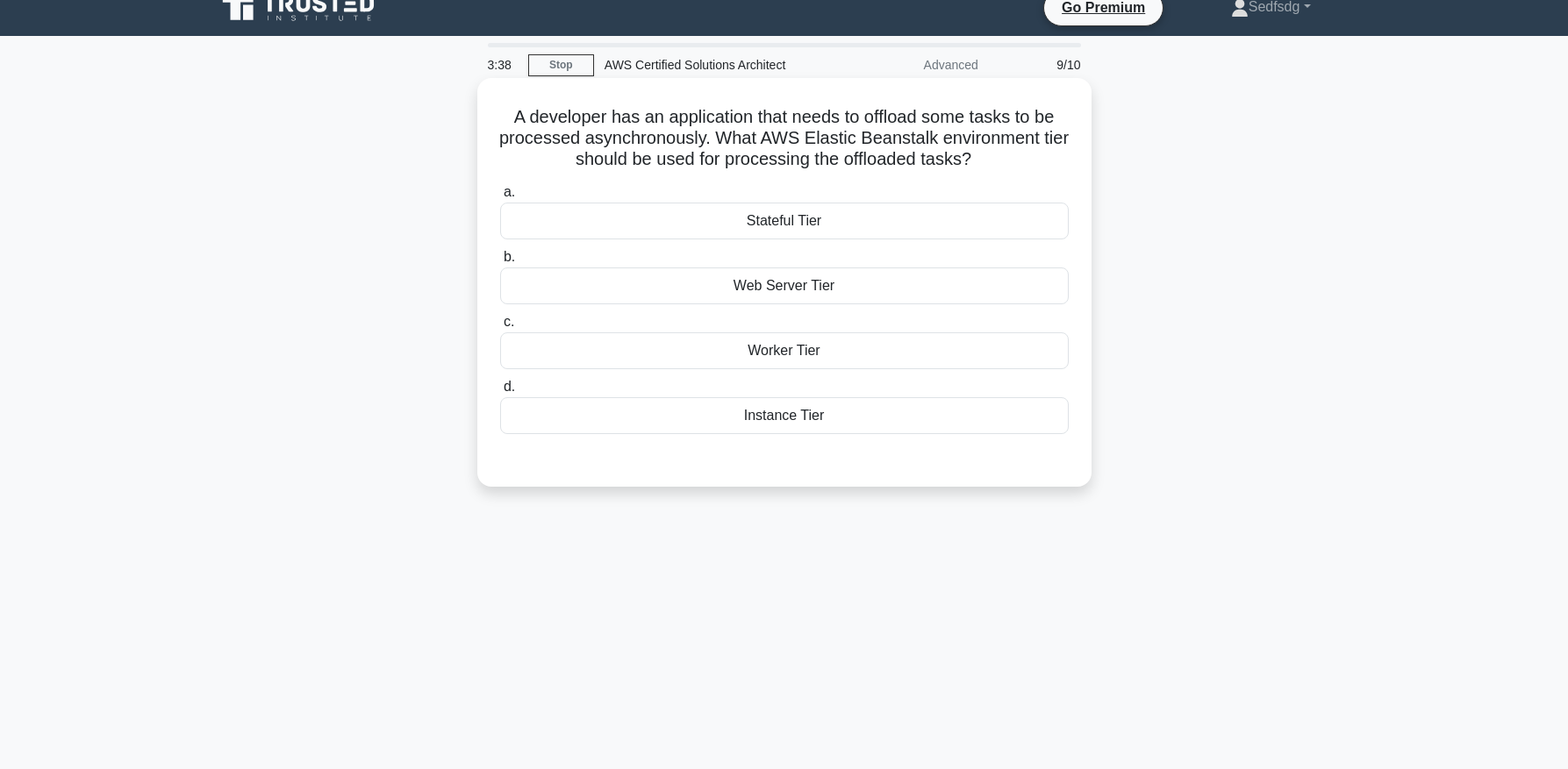
click at [833, 349] on div "Worker Tier" at bounding box center [784, 351] width 568 height 37
click at [500, 328] on input "c. Worker Tier" at bounding box center [500, 322] width 0 height 12
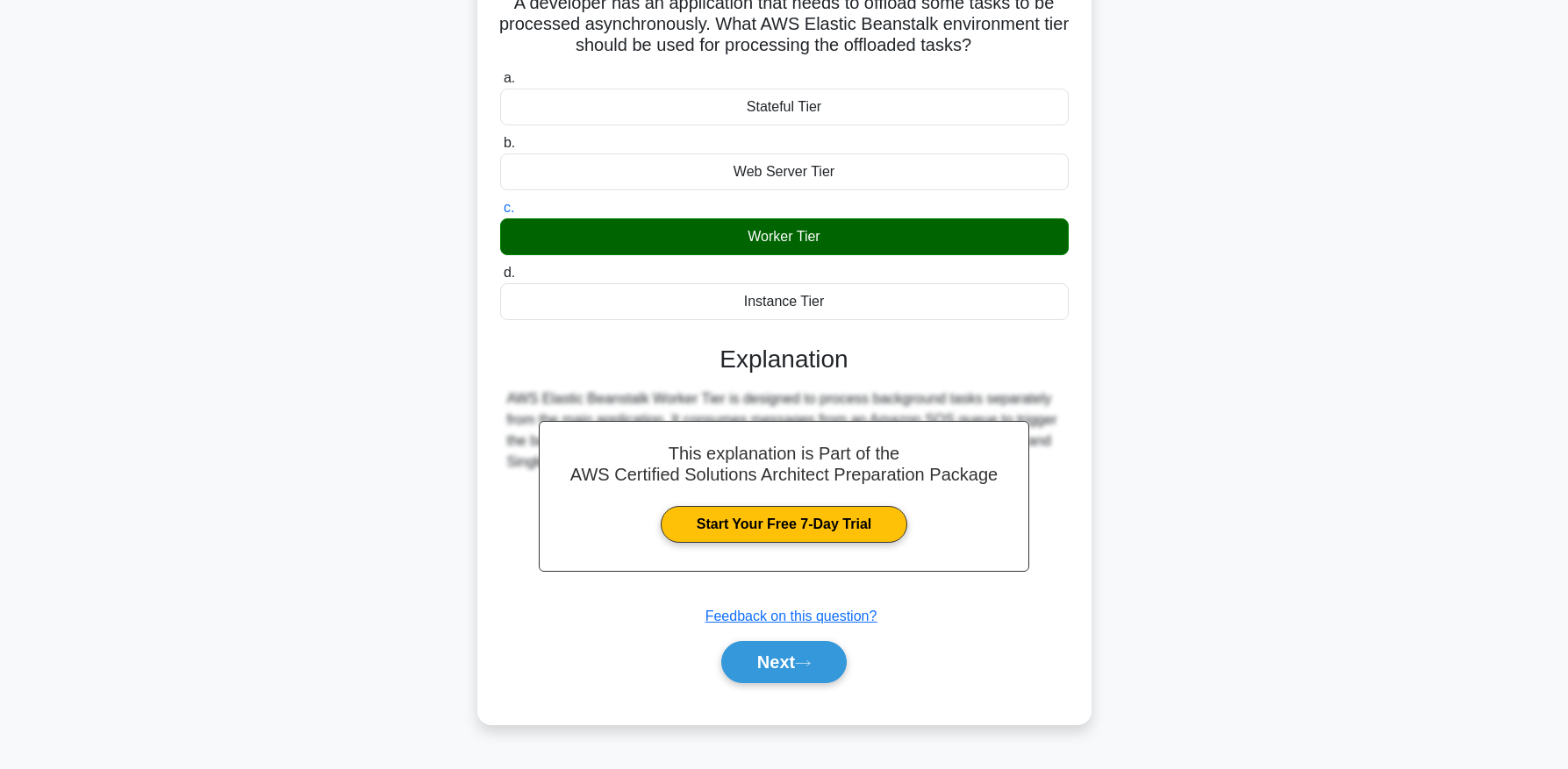
scroll to position [178, 0]
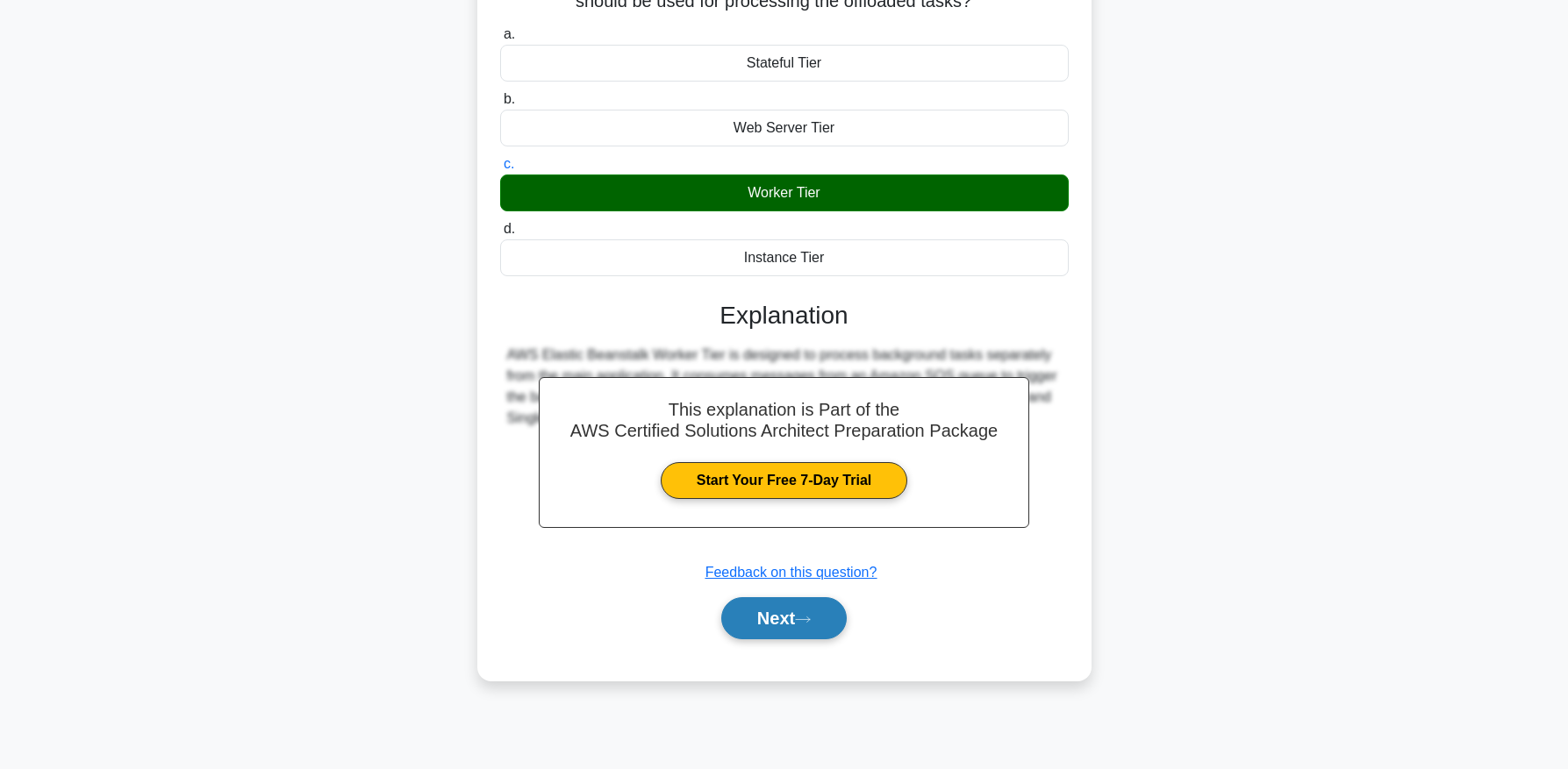
click at [772, 602] on button "Next" at bounding box center [784, 618] width 125 height 42
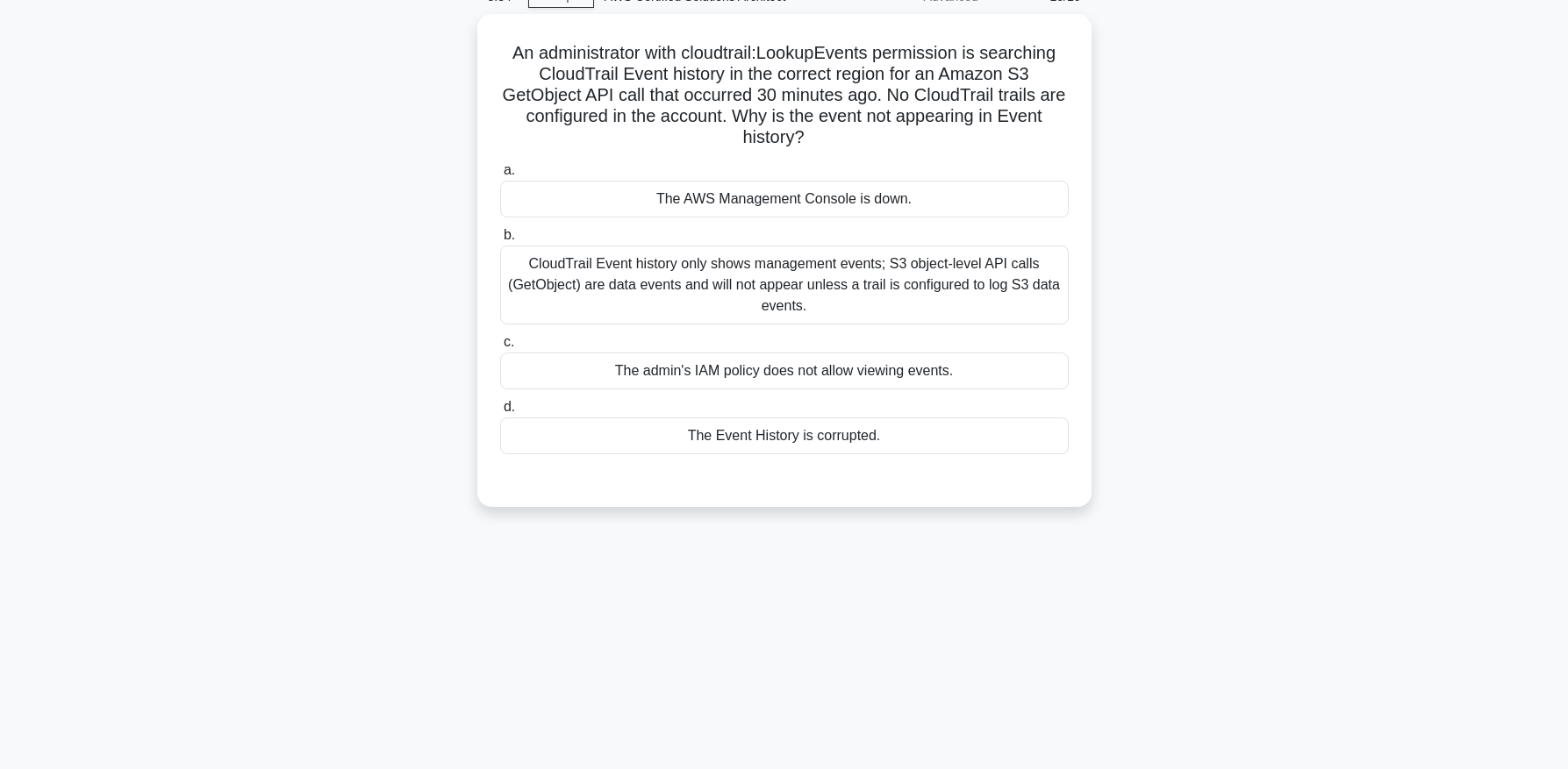
scroll to position [88, 0]
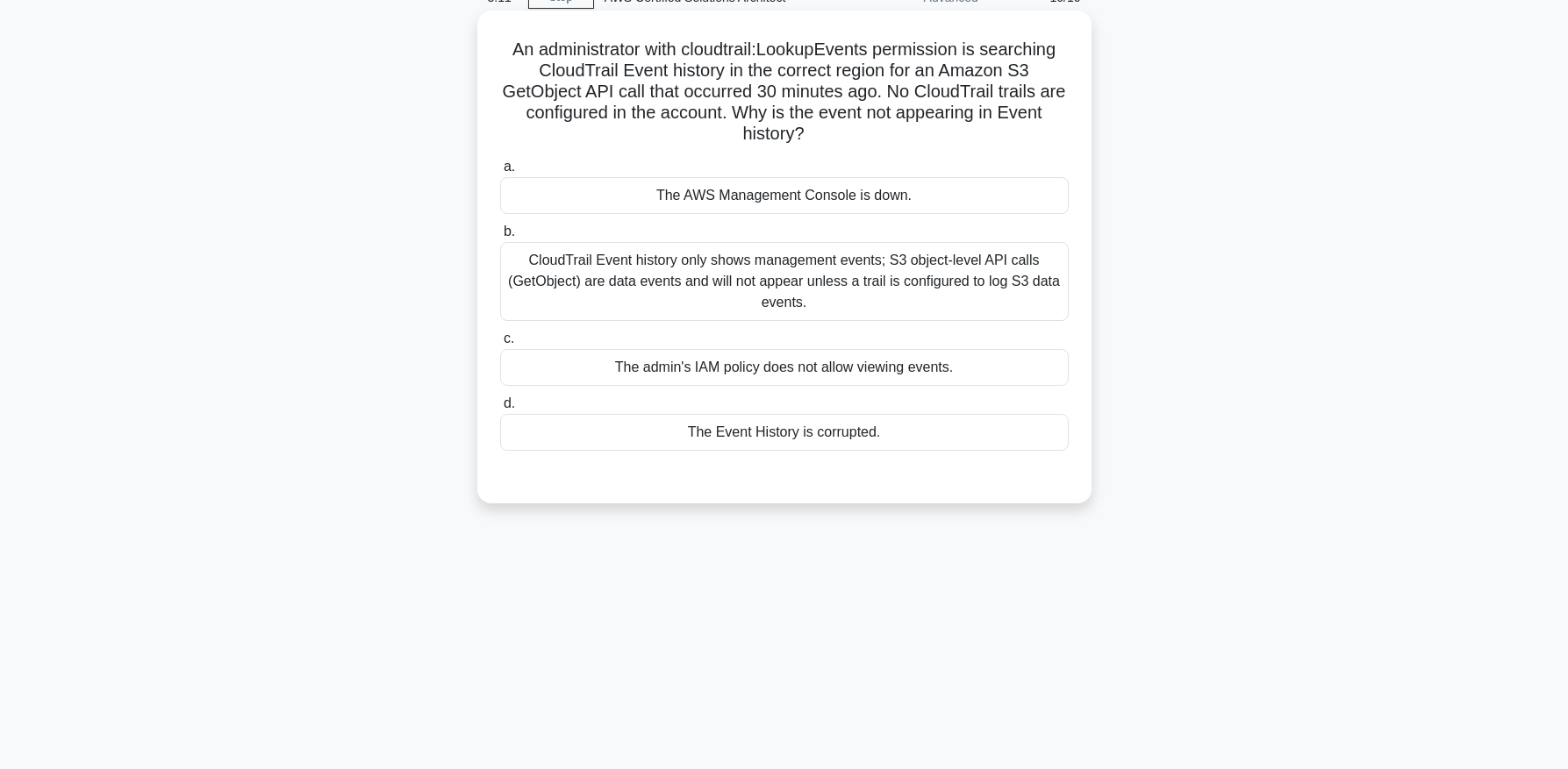
click at [928, 280] on div "CloudTrail Event history only shows management events; S3 object-level API call…" at bounding box center [784, 281] width 568 height 79
click at [500, 237] on input "b. CloudTrail Event history only shows management events; S3 object-level API c…" at bounding box center [500, 232] width 0 height 12
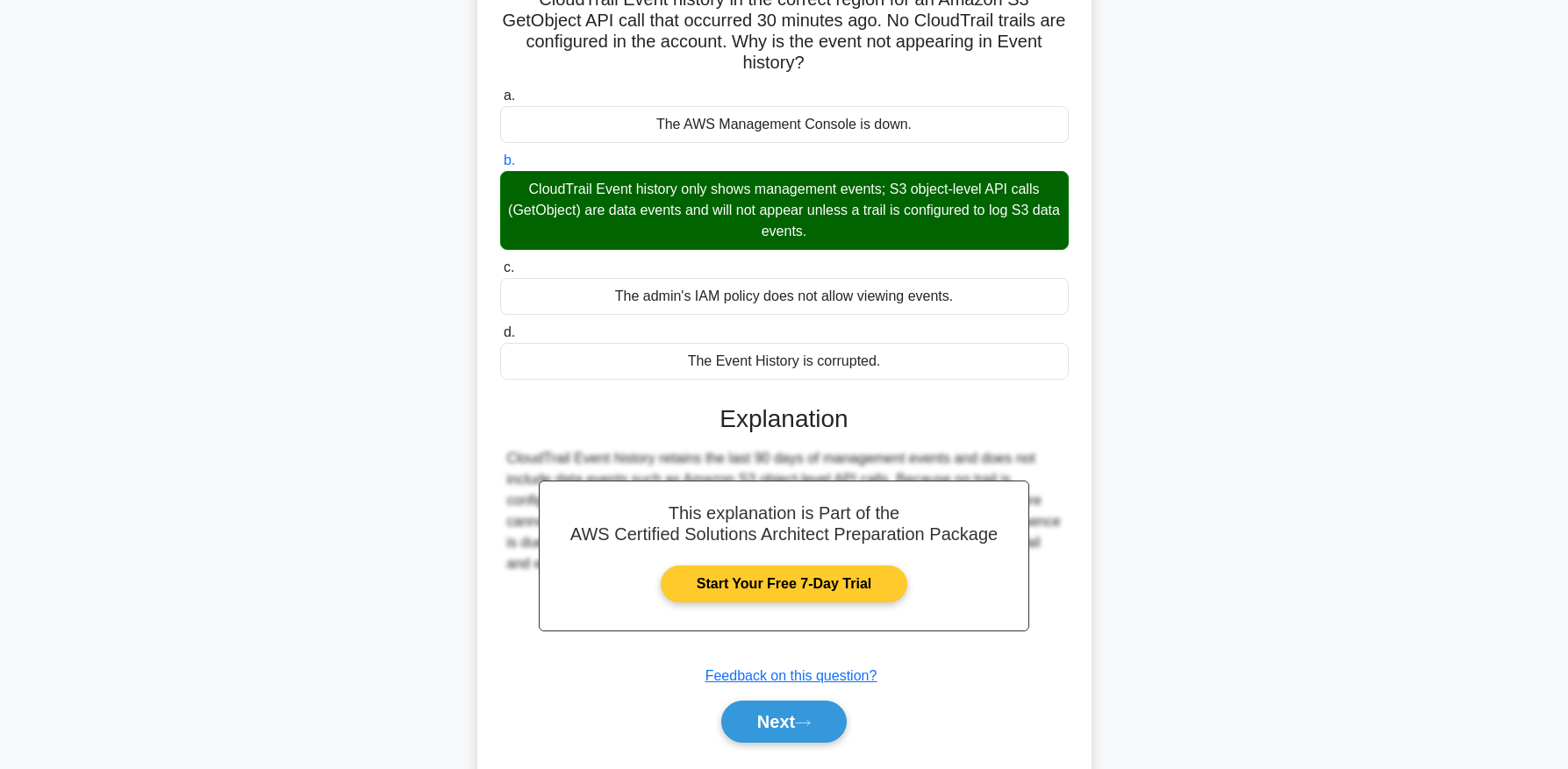
scroll to position [186, 0]
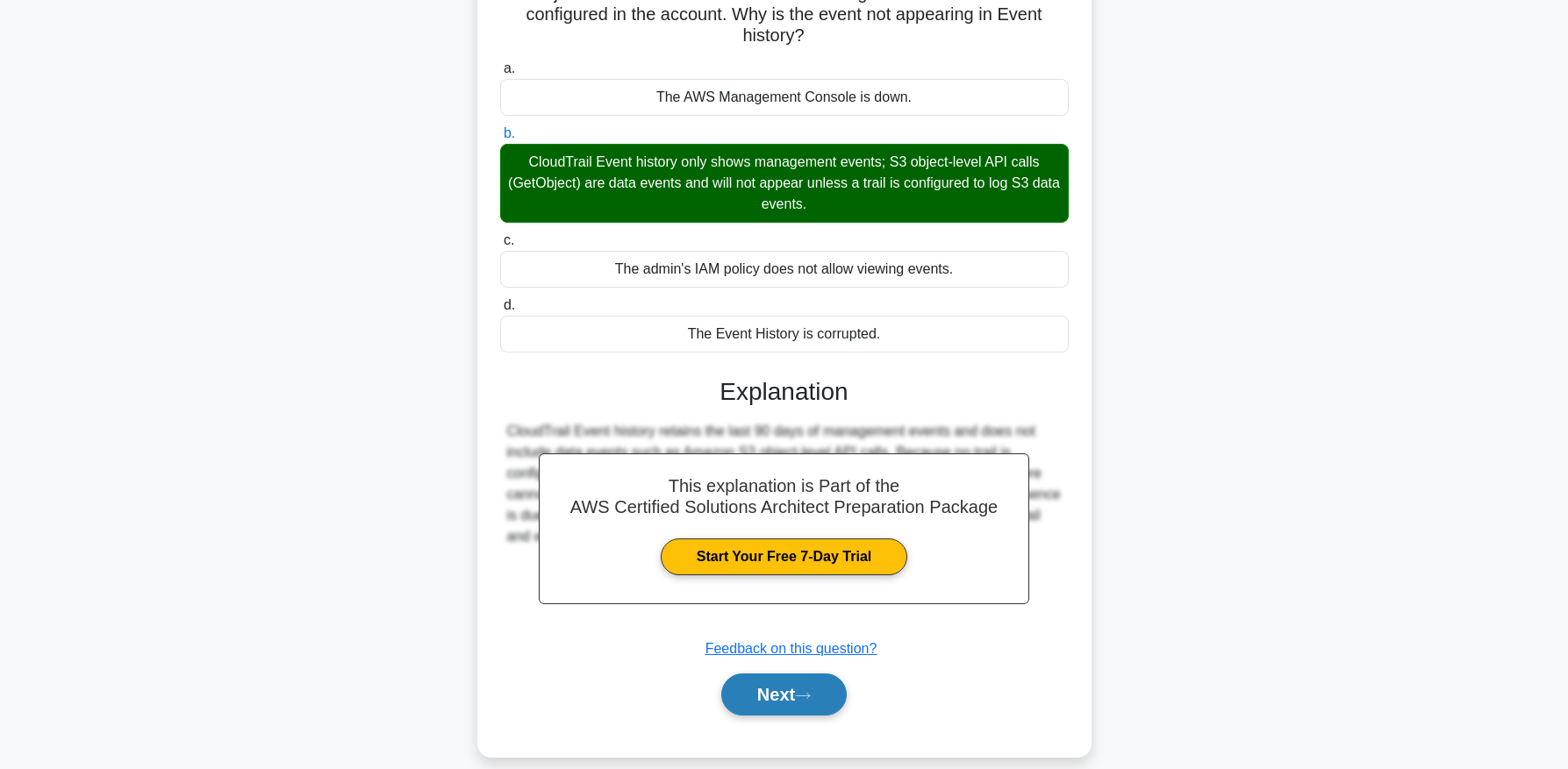
click at [782, 674] on button "Next" at bounding box center [784, 695] width 125 height 42
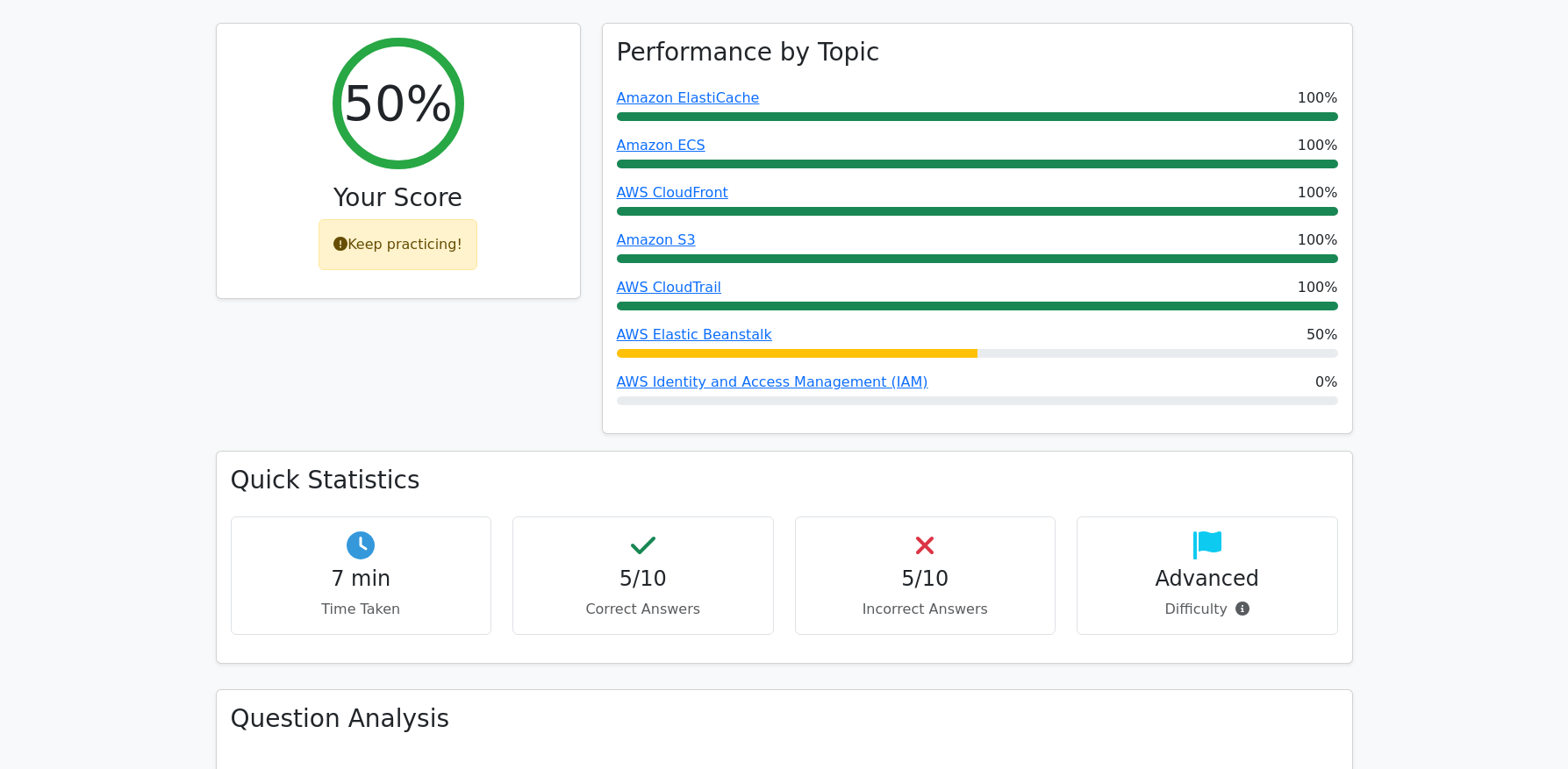
scroll to position [735, 0]
